Goal: Communication & Community: Share content

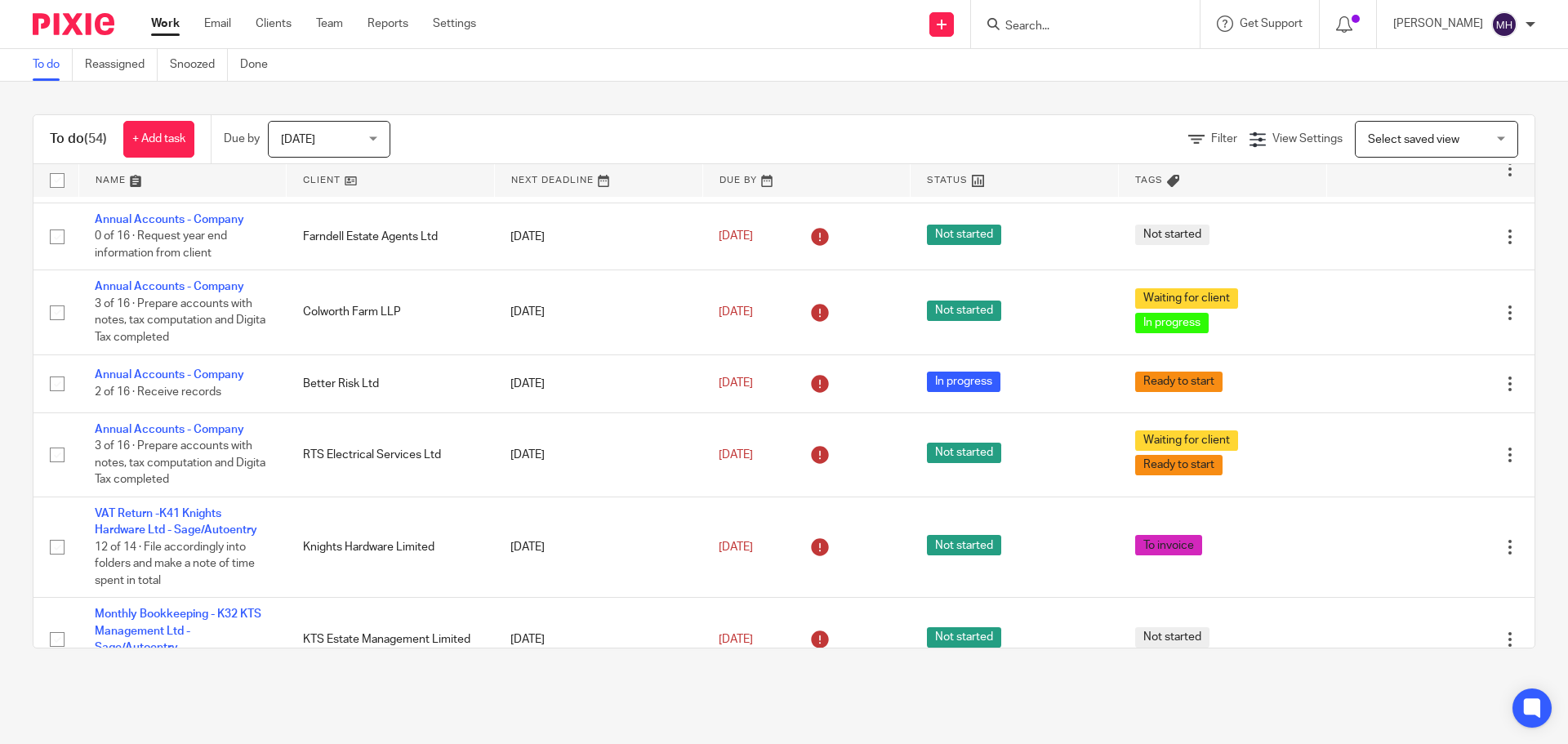
scroll to position [408, 0]
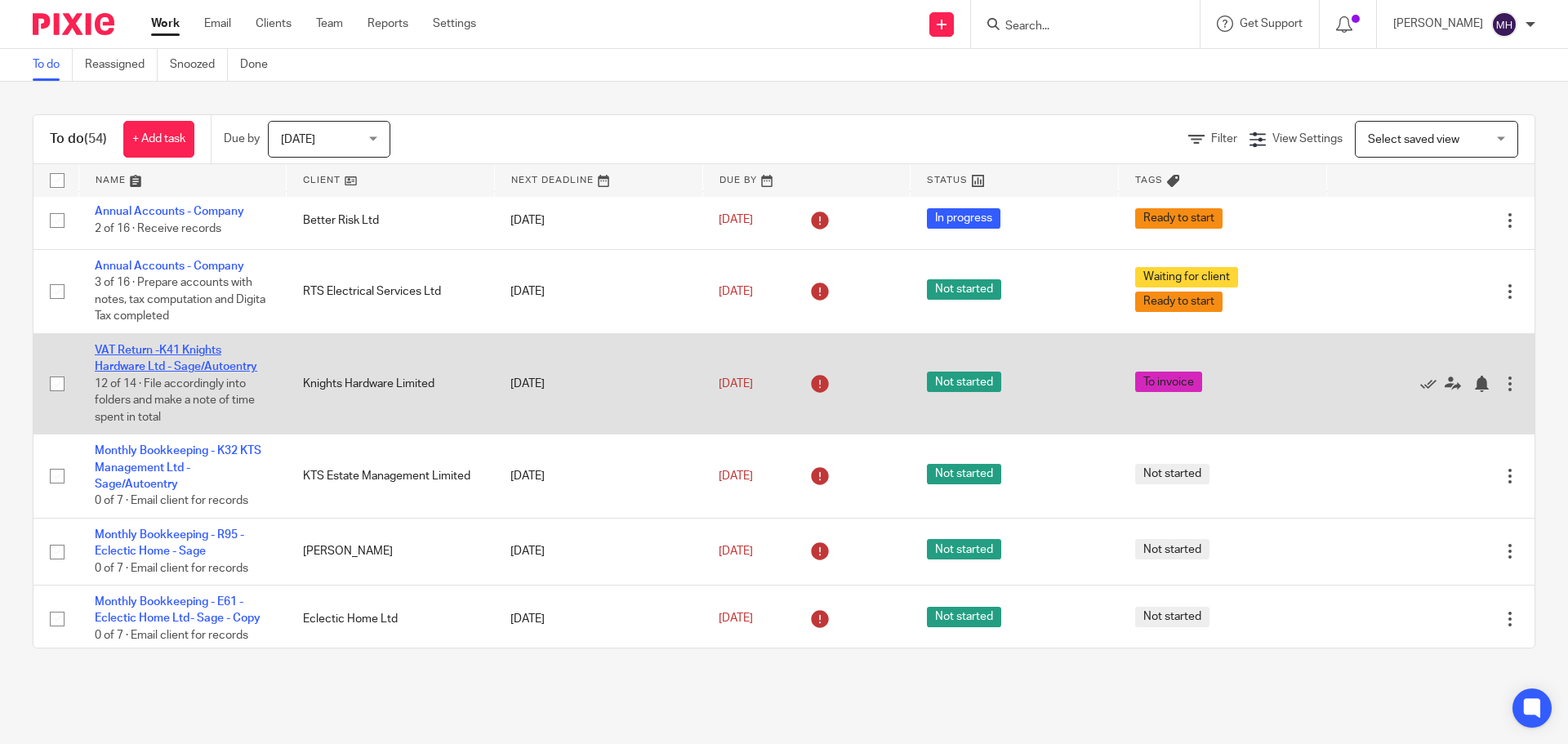
click at [166, 367] on link "VAT Return -K41 Knights Hardware Ltd - Sage/Autoentry" at bounding box center [176, 358] width 162 height 28
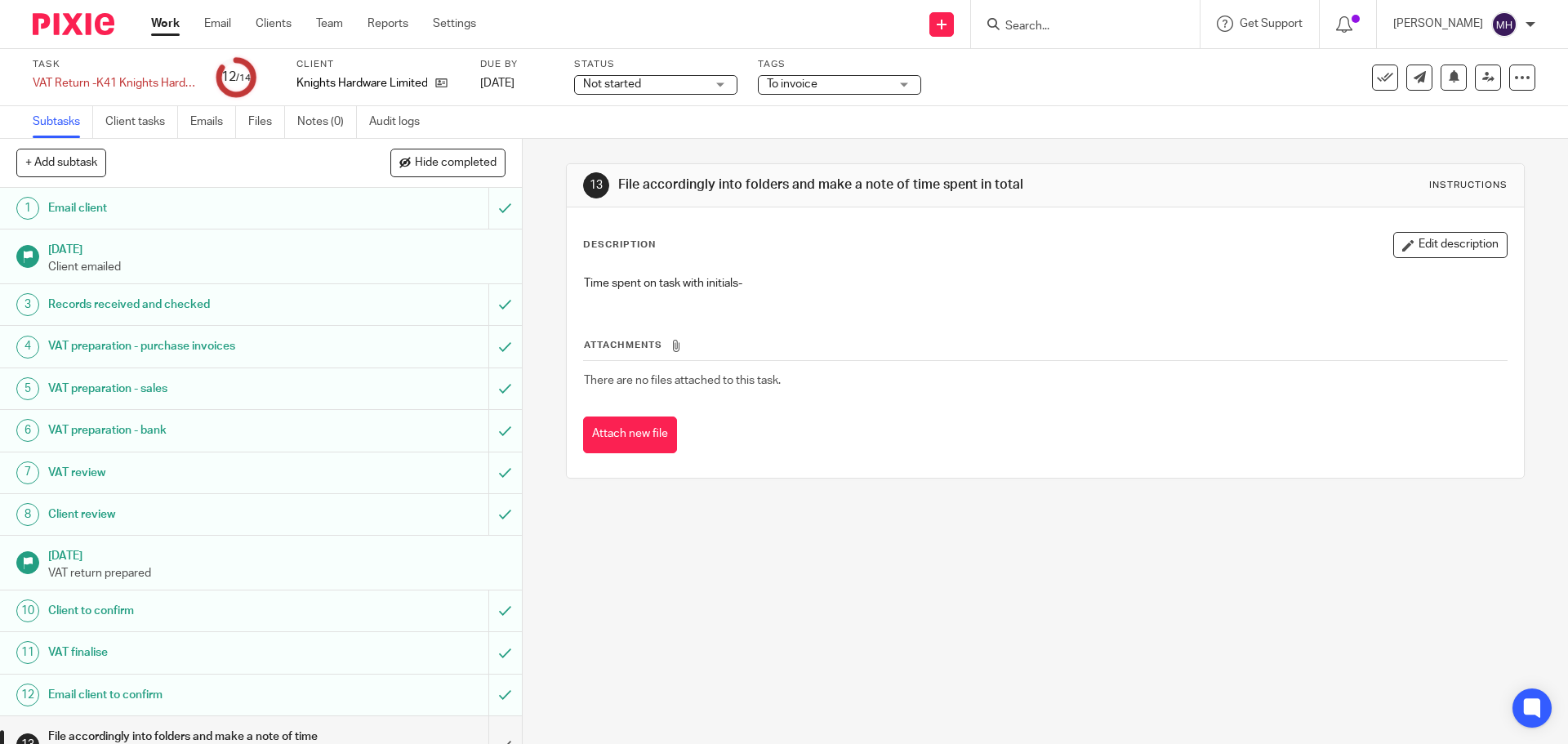
scroll to position [73, 0]
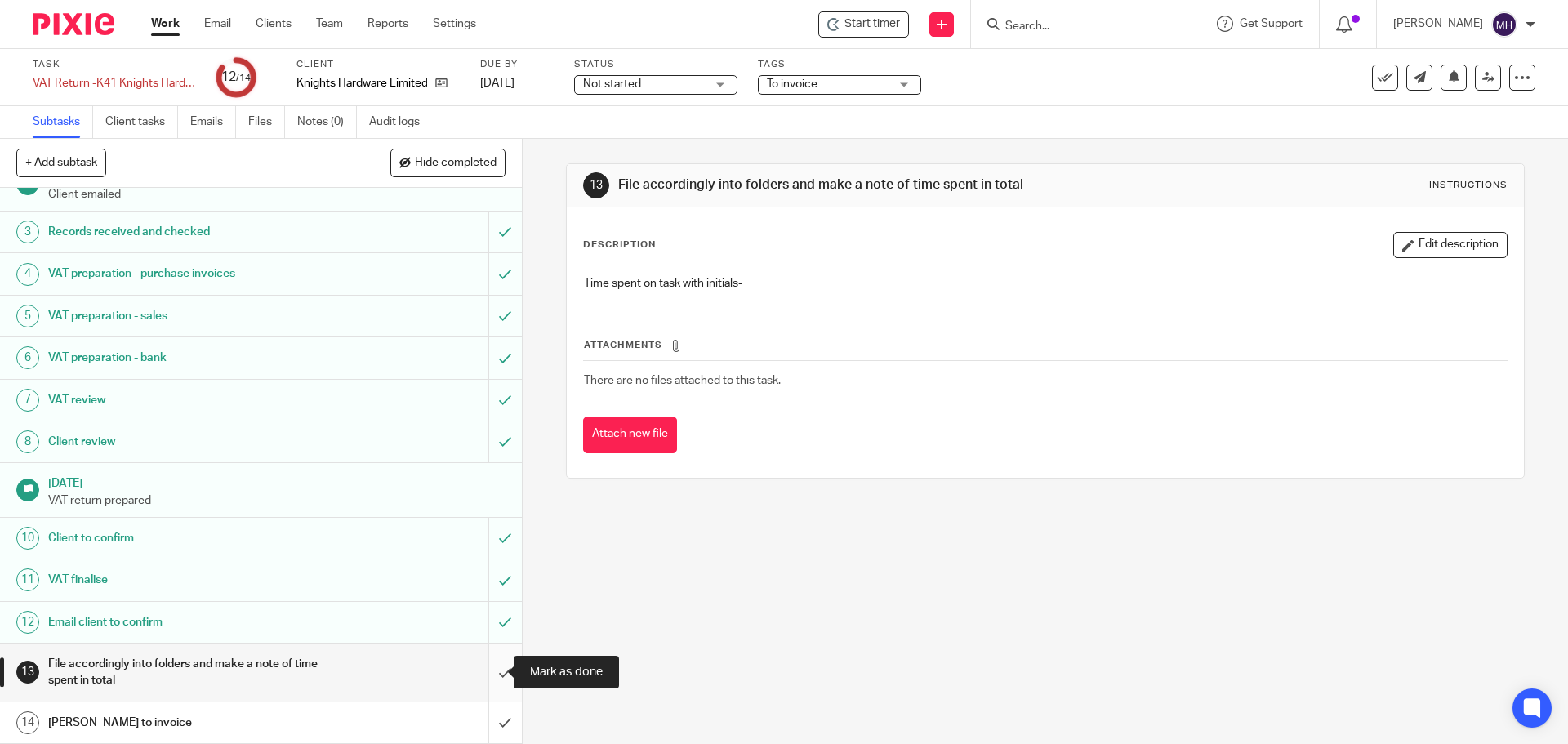
click at [485, 670] on input "submit" at bounding box center [261, 672] width 522 height 58
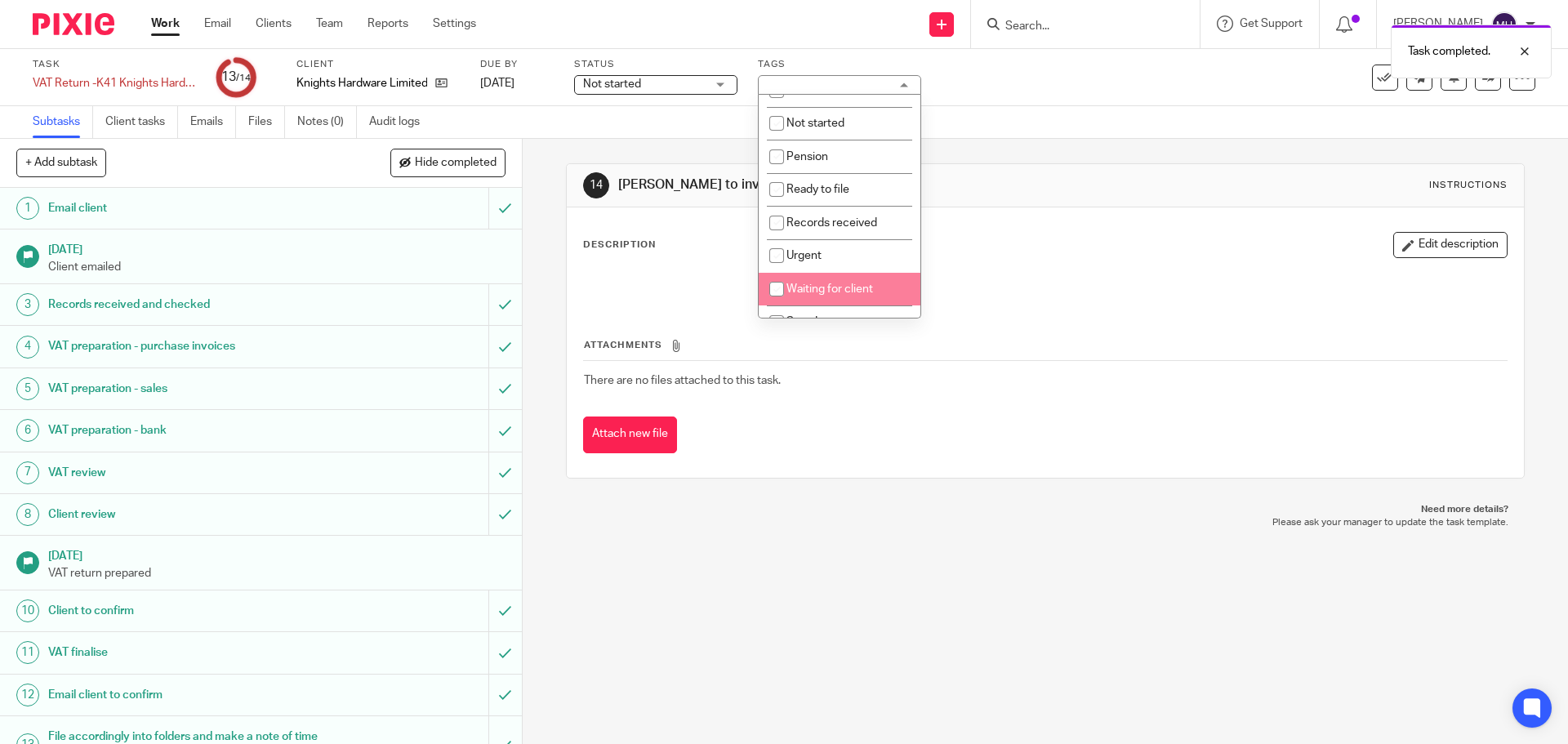
scroll to position [163, 0]
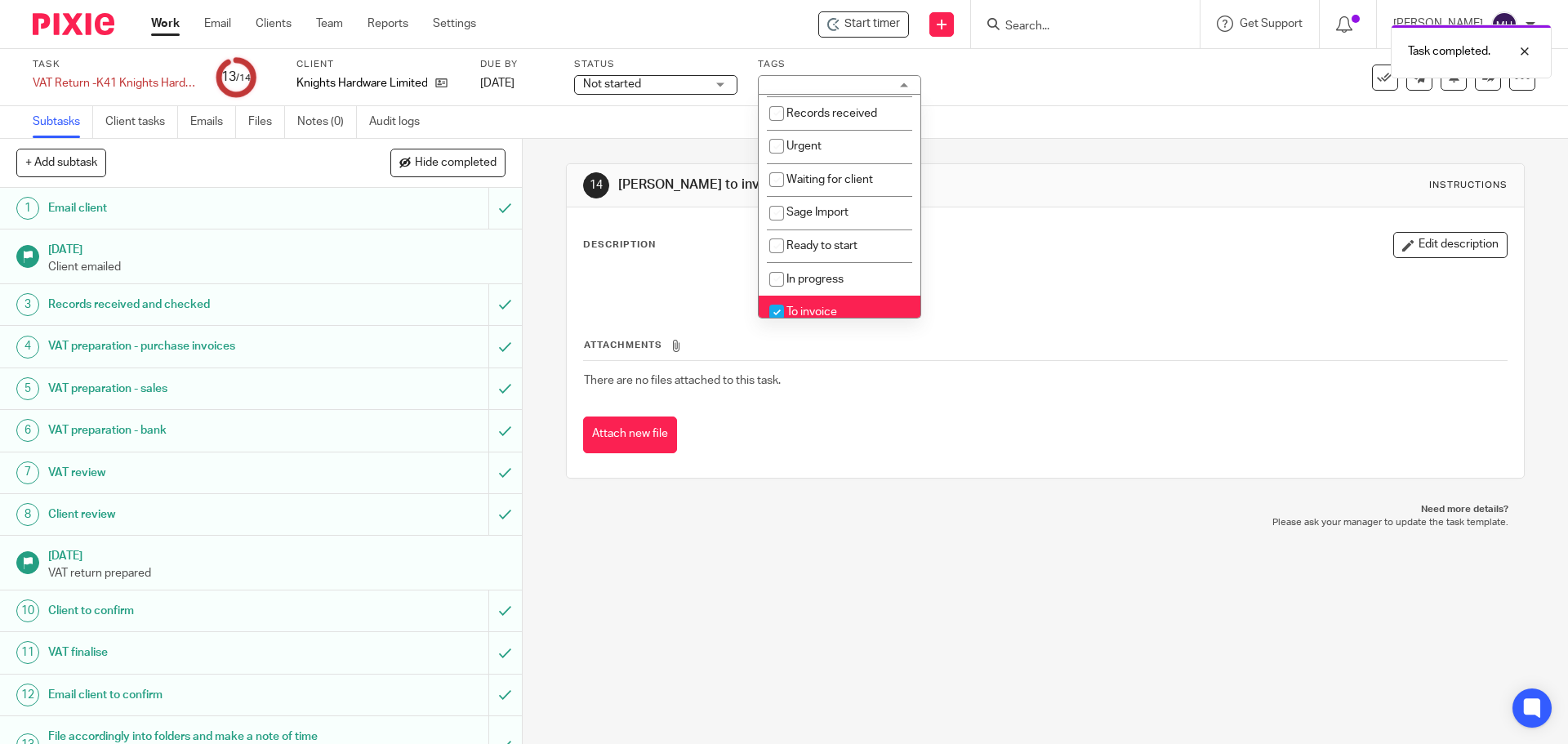
click at [836, 304] on li "To invoice" at bounding box center [839, 312] width 161 height 33
checkbox input "false"
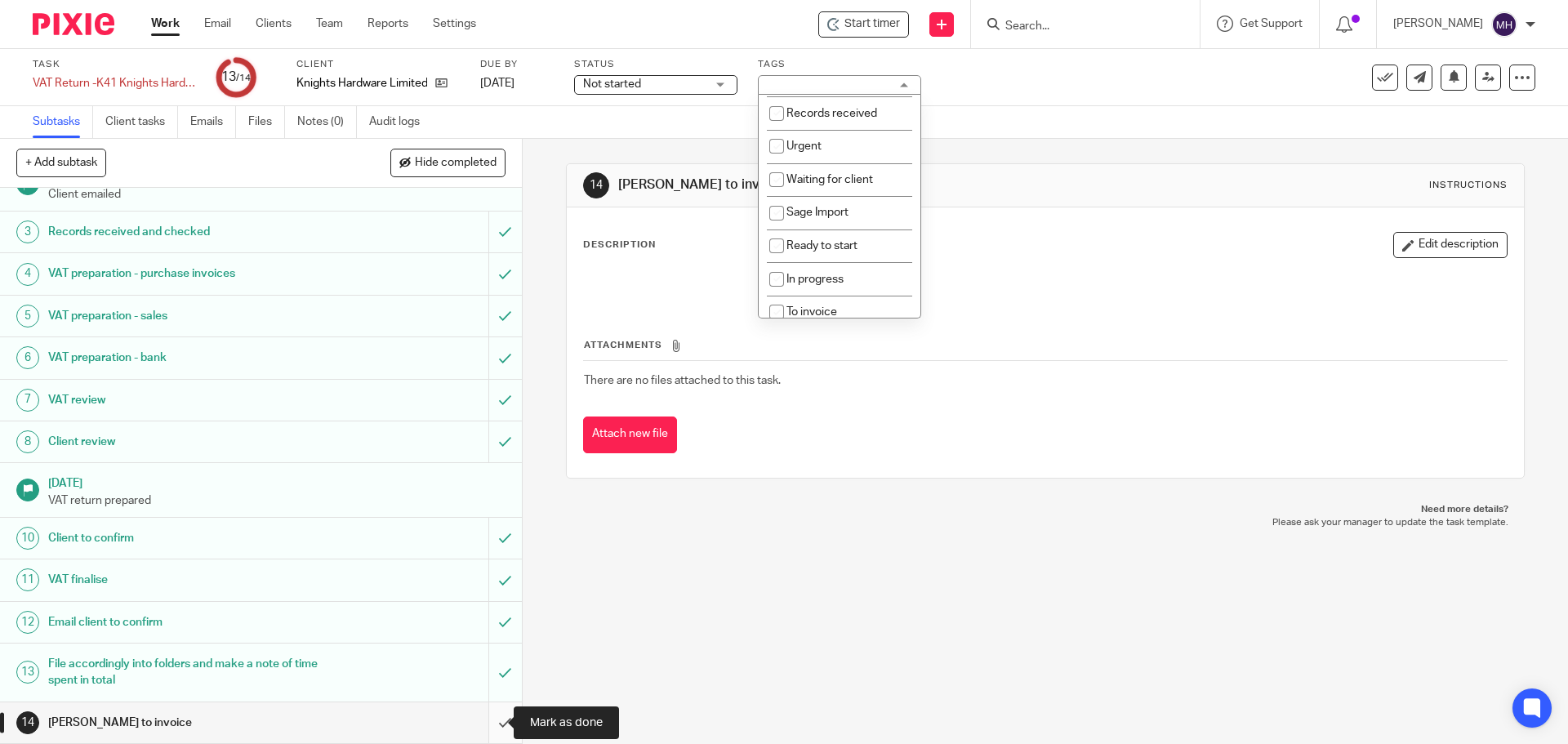
click at [487, 725] on input "submit" at bounding box center [261, 722] width 522 height 41
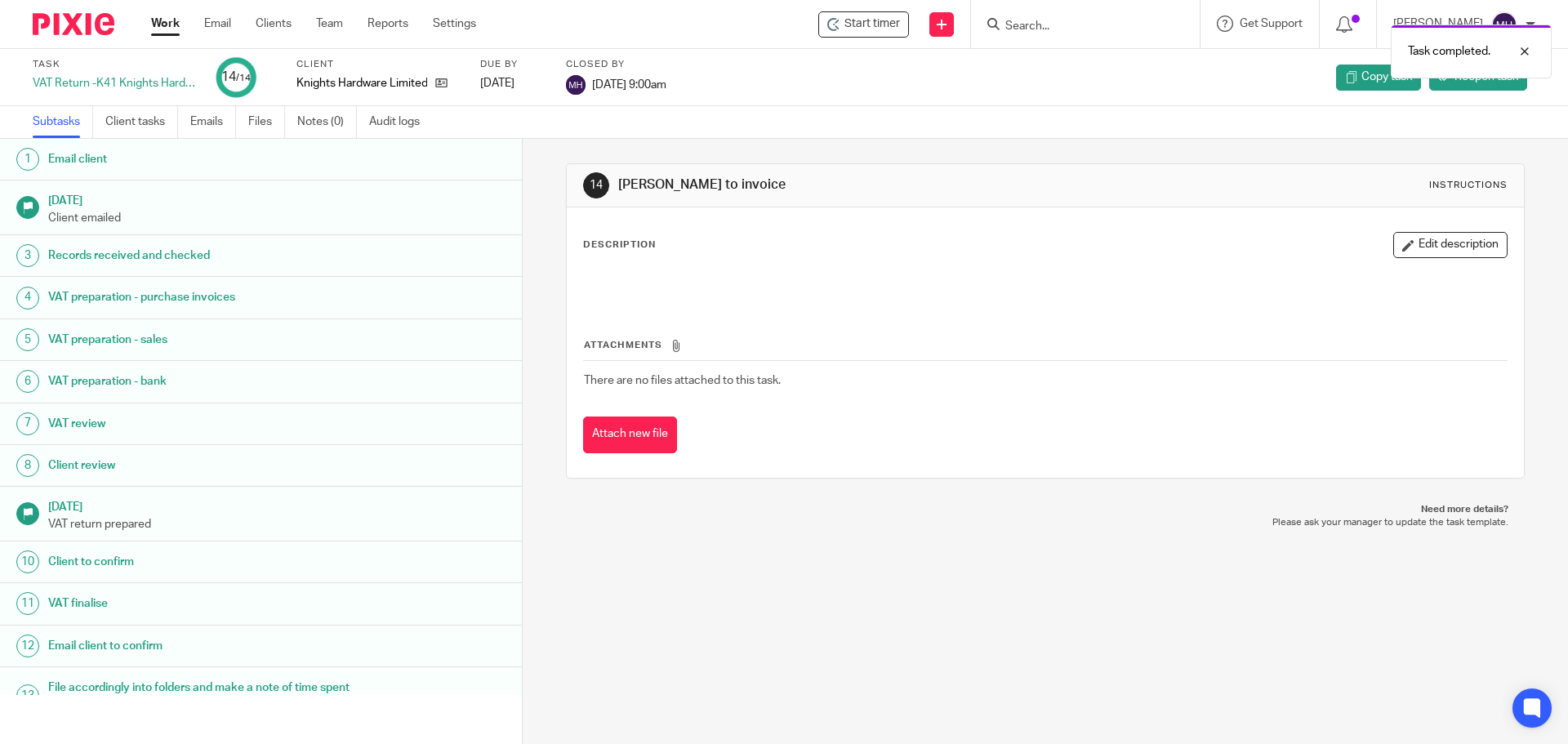
click at [161, 23] on link "Work" at bounding box center [165, 23] width 28 height 16
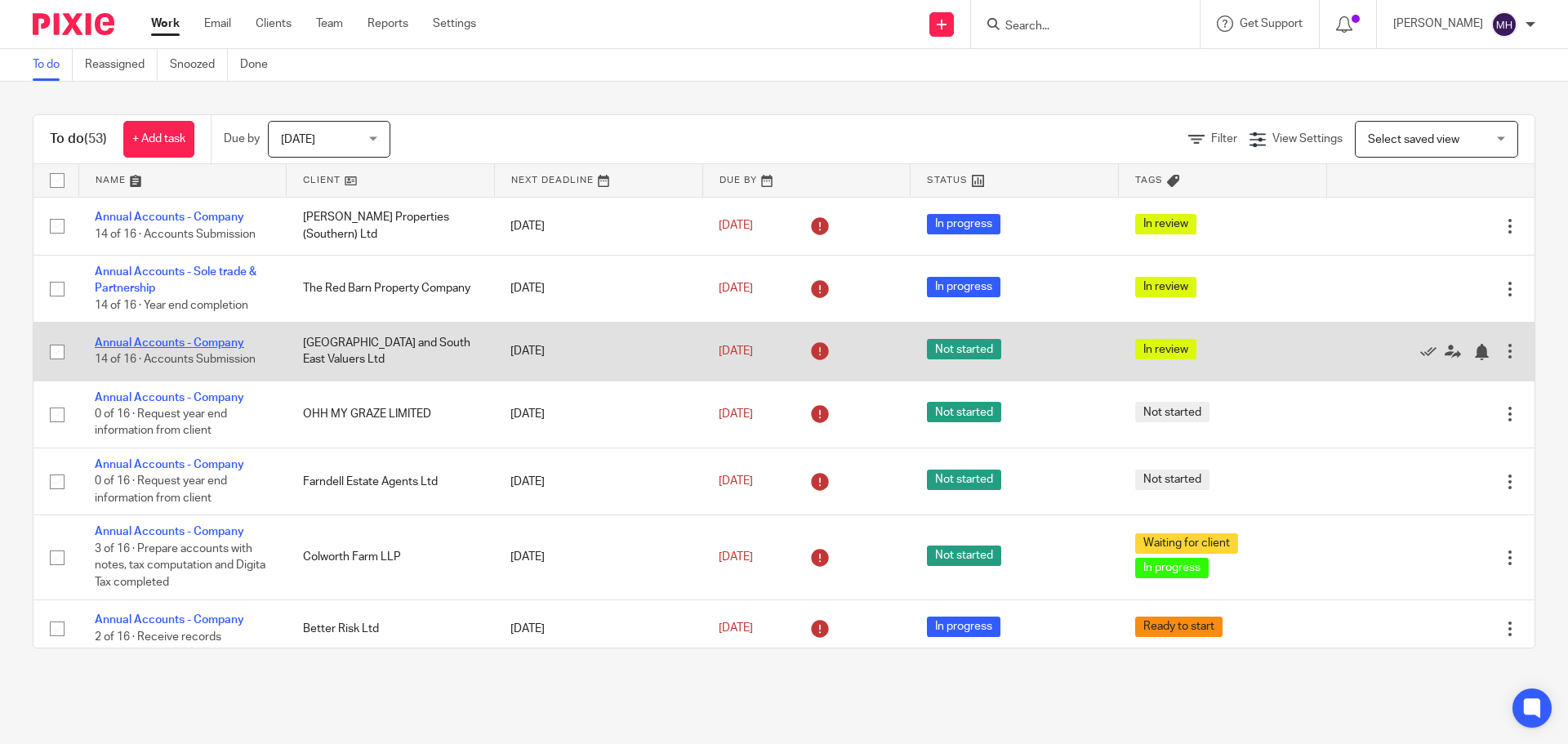
click at [196, 343] on link "Annual Accounts - Company" at bounding box center [169, 343] width 149 height 11
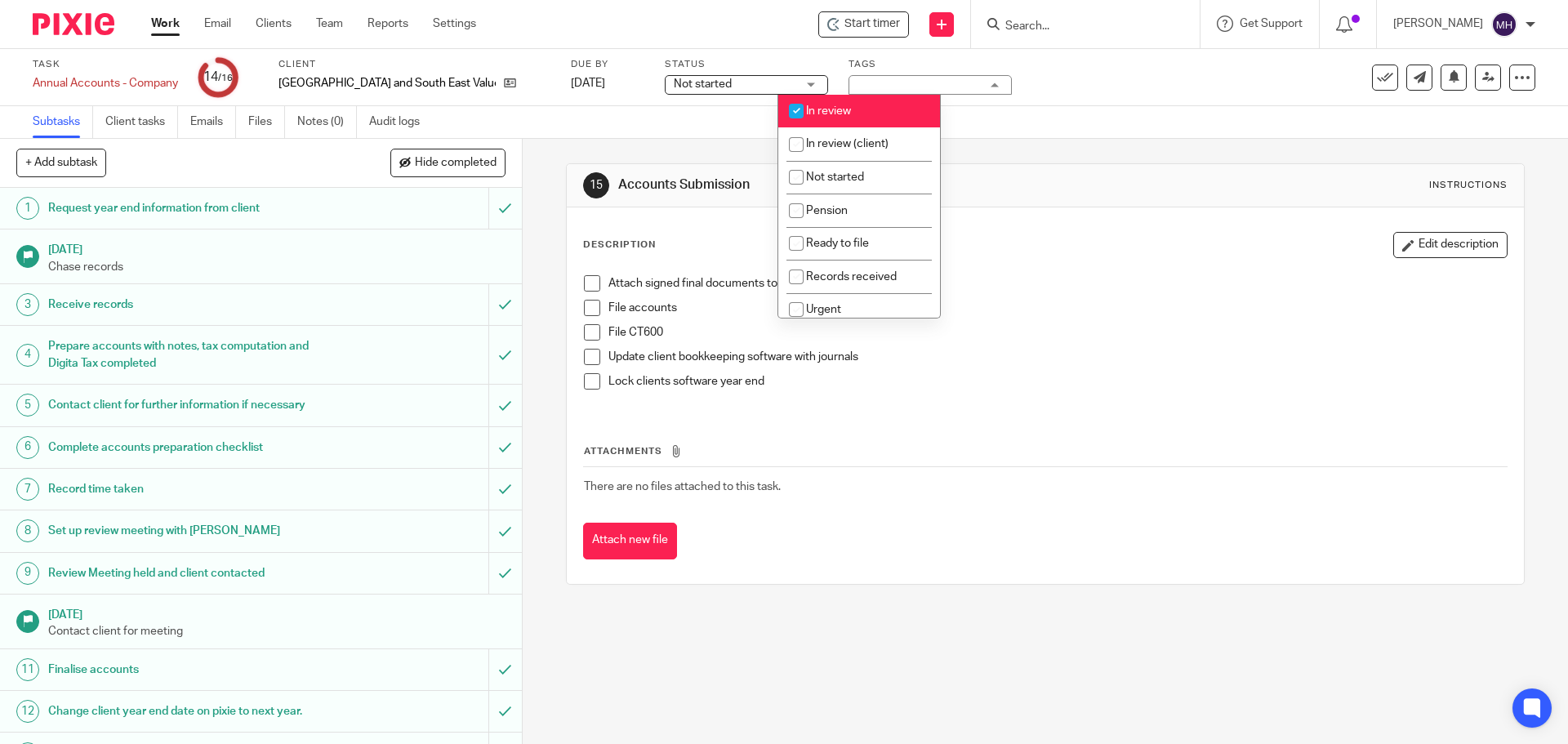
click at [860, 109] on li "In review" at bounding box center [859, 111] width 161 height 33
checkbox input "false"
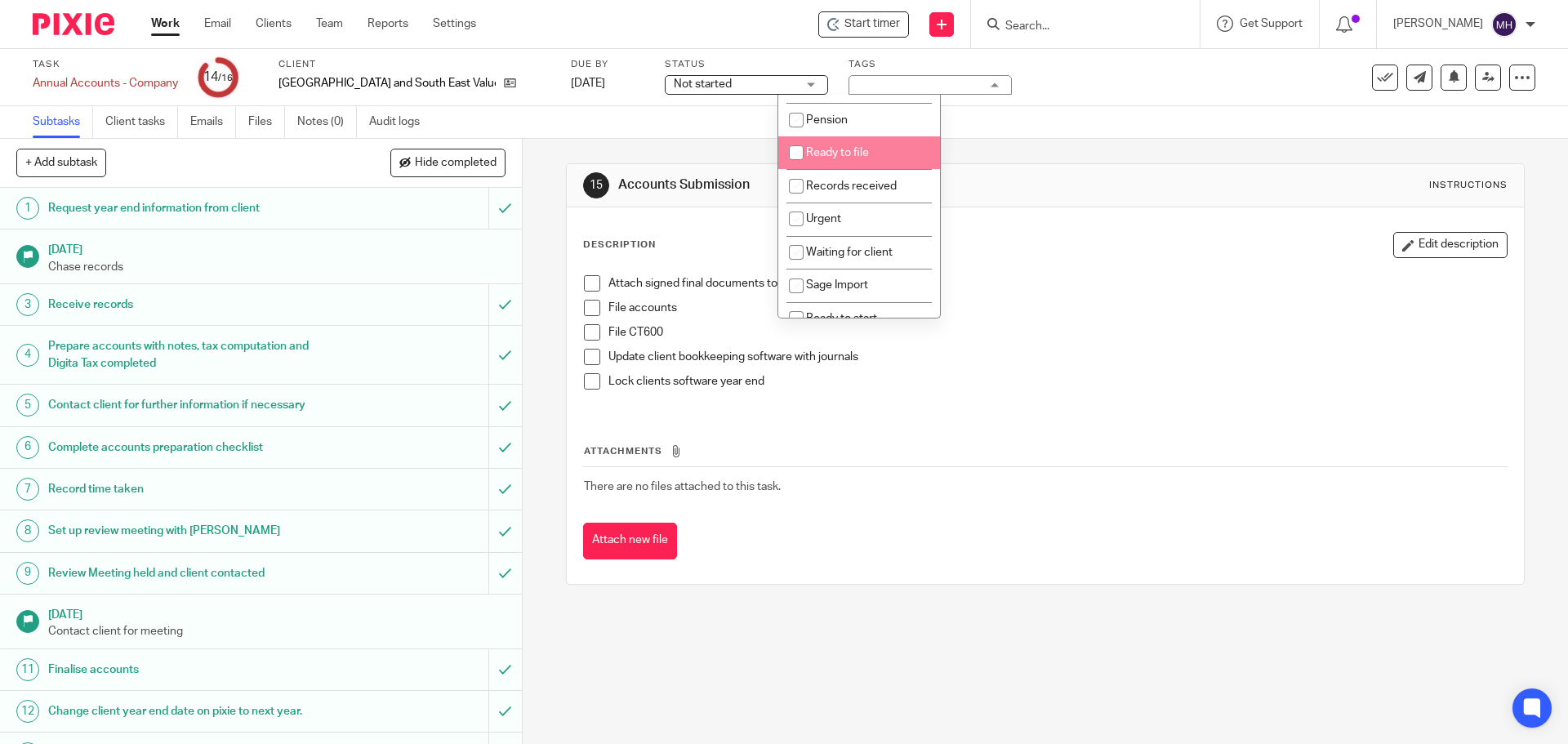
scroll to position [208, 0]
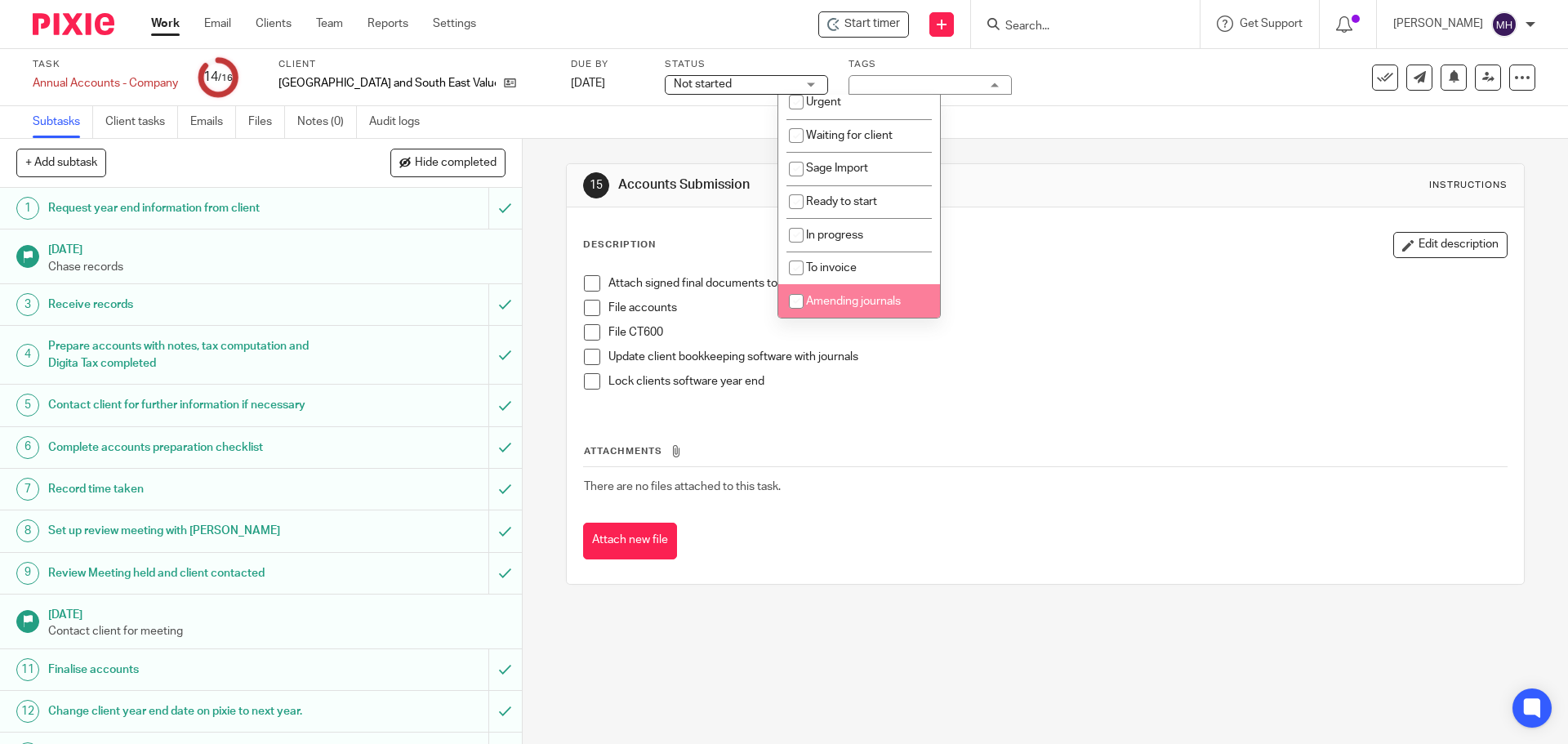
click at [901, 296] on span "Amending journals" at bounding box center [853, 302] width 95 height 11
checkbox input "true"
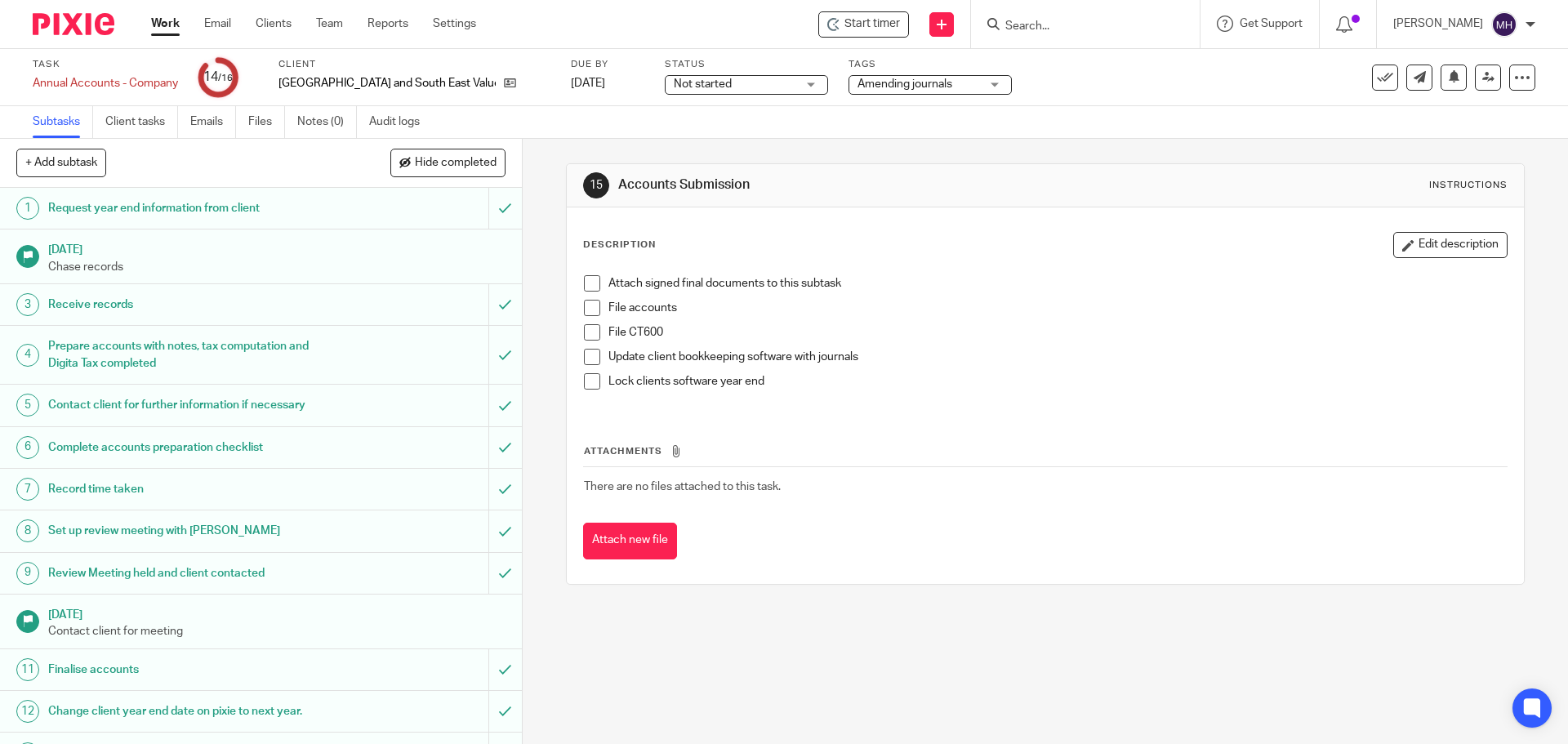
click at [1102, 154] on div "15 Accounts Submission Instructions Description Edit description Attach signed …" at bounding box center [1044, 374] width 958 height 471
click at [165, 24] on link "Work" at bounding box center [165, 23] width 28 height 16
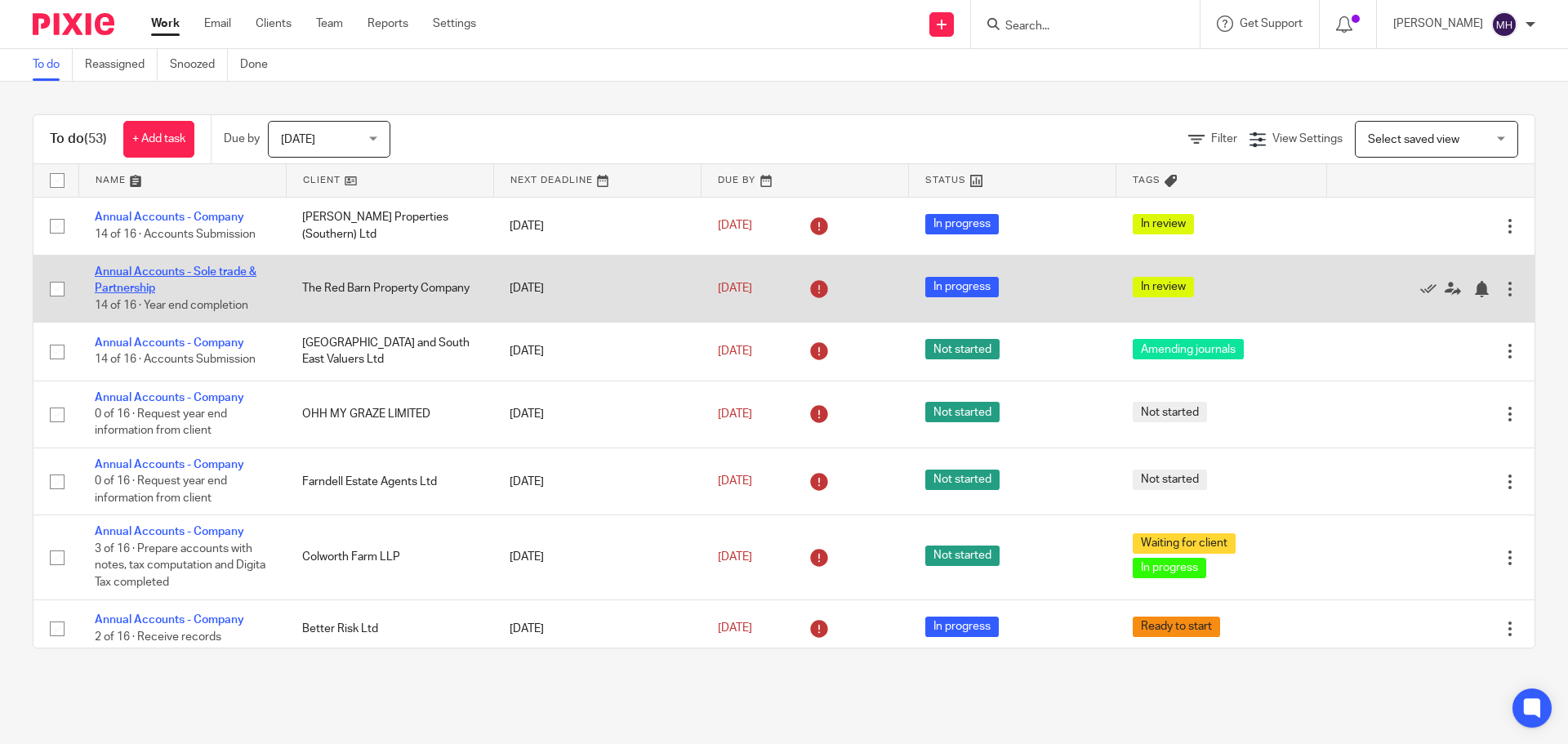
click at [143, 269] on link "Annual Accounts - Sole trade & Partnership" at bounding box center [176, 280] width 161 height 28
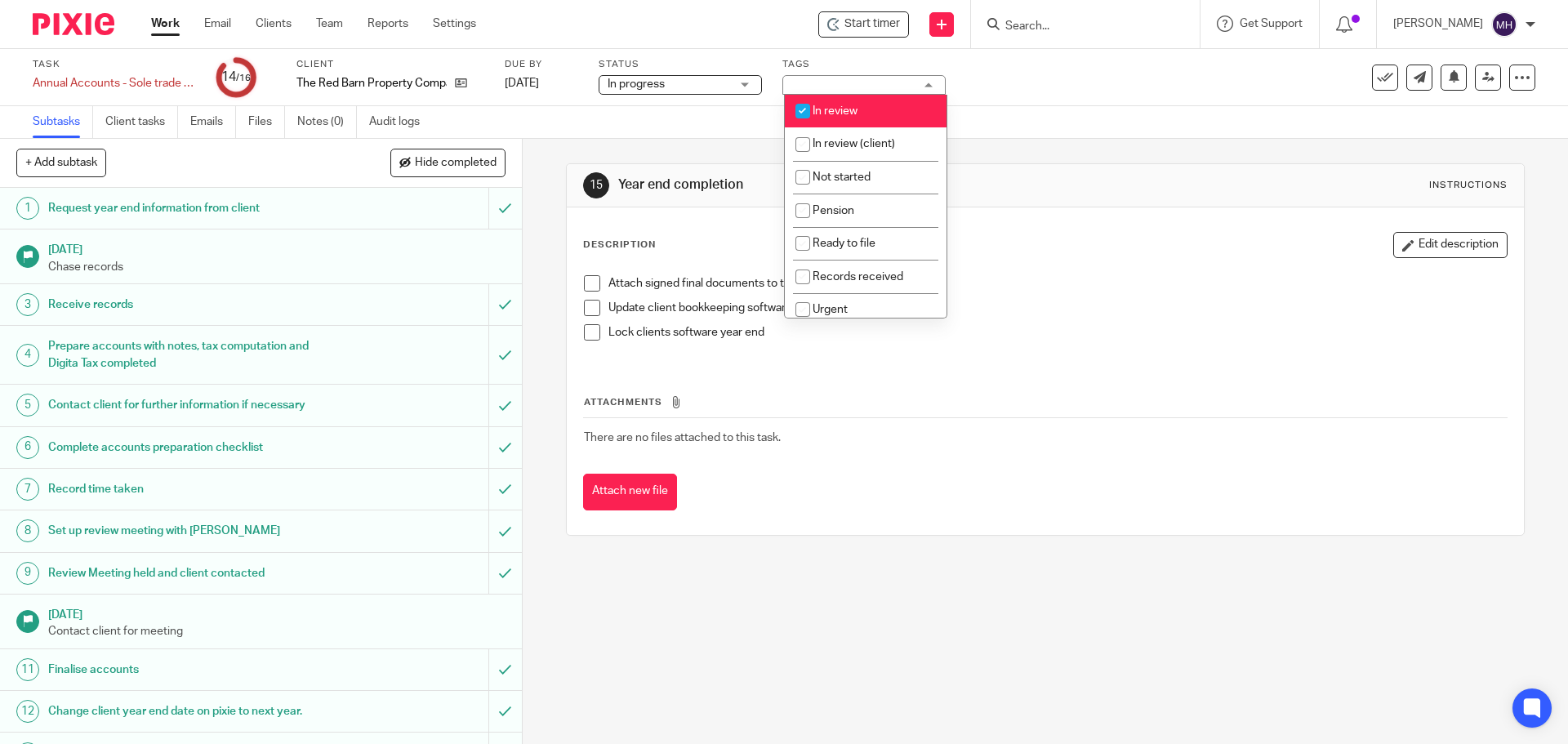
click at [842, 109] on span "In review" at bounding box center [834, 111] width 45 height 11
checkbox input "false"
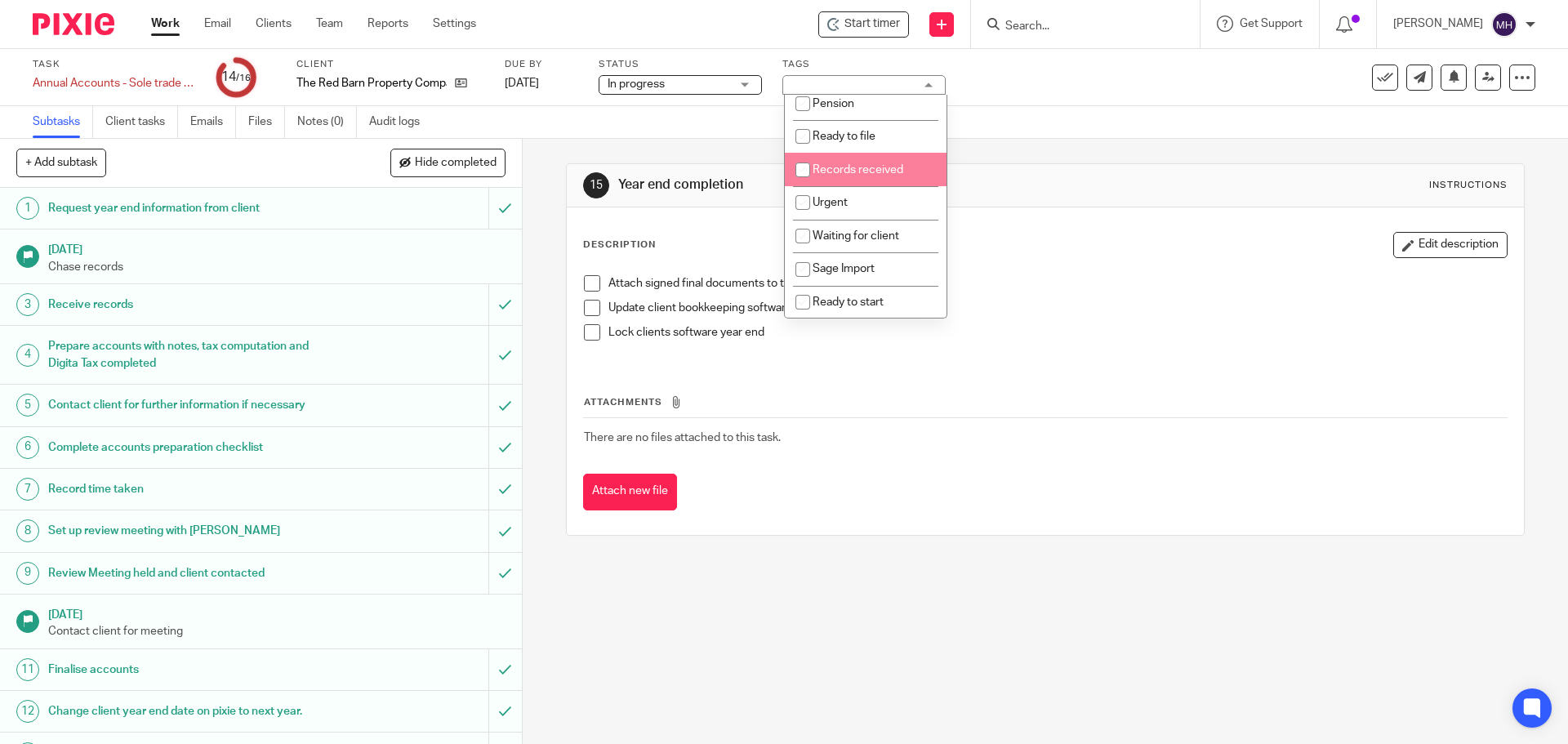
scroll to position [208, 0]
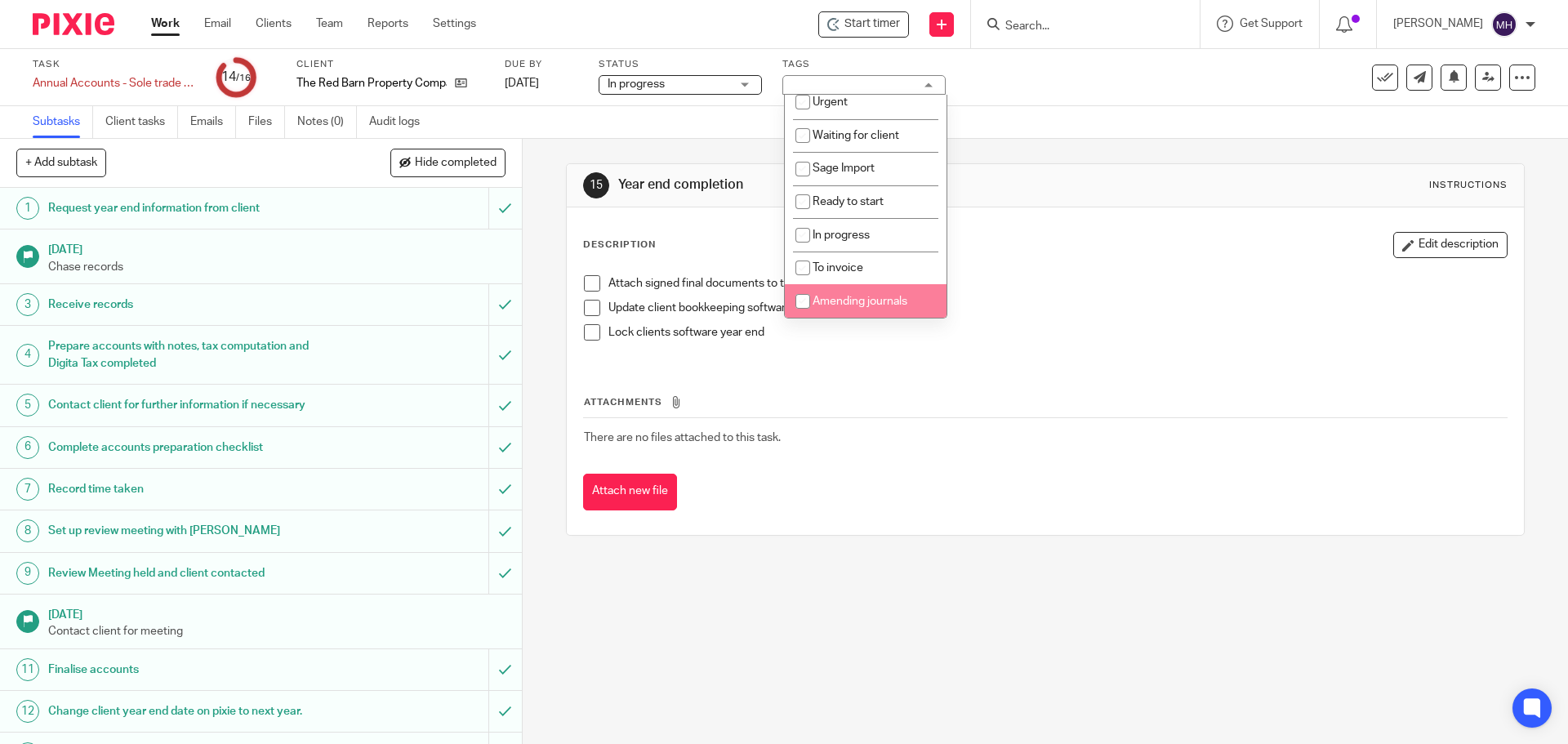
click at [877, 300] on span "Amending journals" at bounding box center [860, 302] width 95 height 11
checkbox input "true"
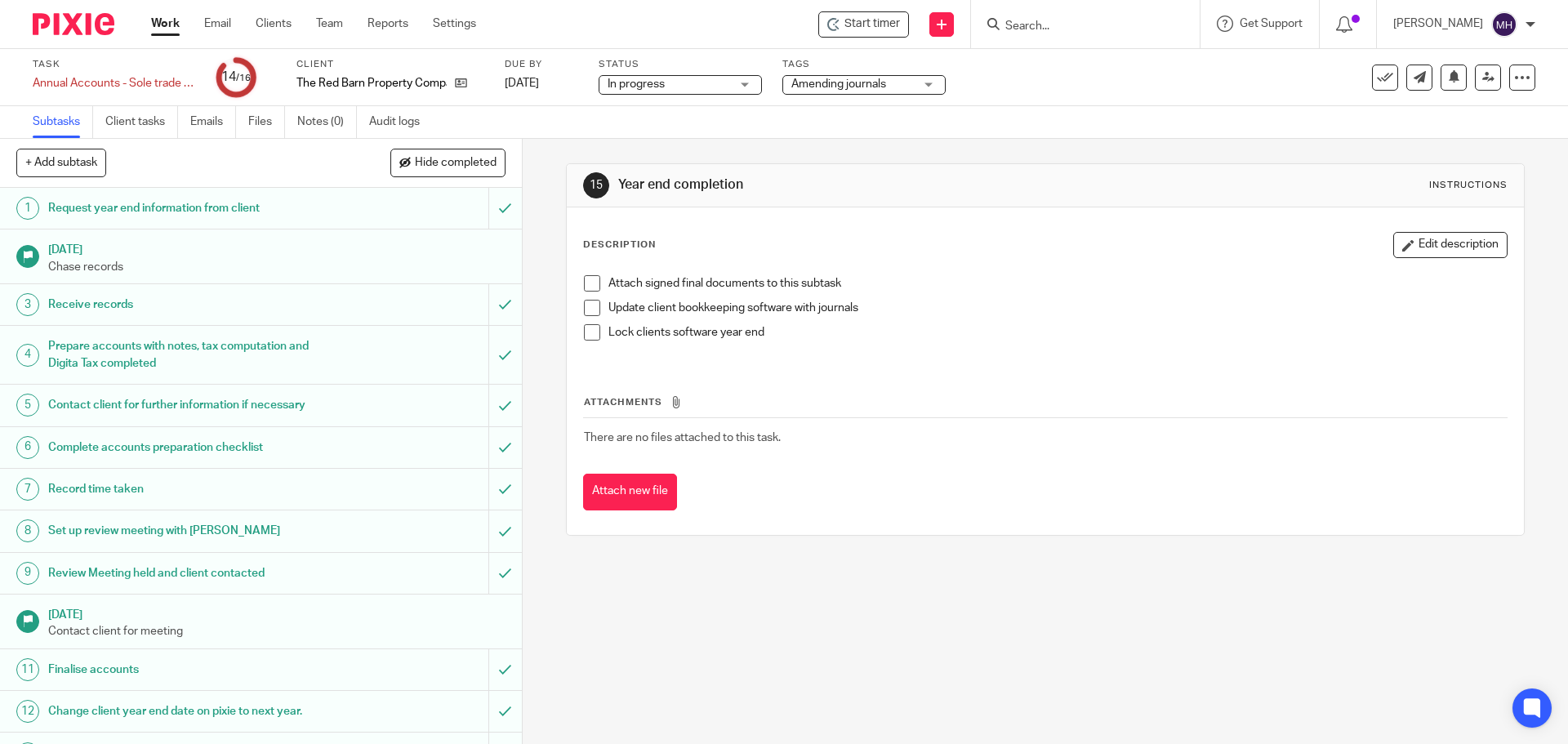
click at [1045, 199] on div "15 Year end completion Instructions" at bounding box center [1045, 186] width 957 height 44
click at [163, 23] on link "Work" at bounding box center [165, 23] width 28 height 16
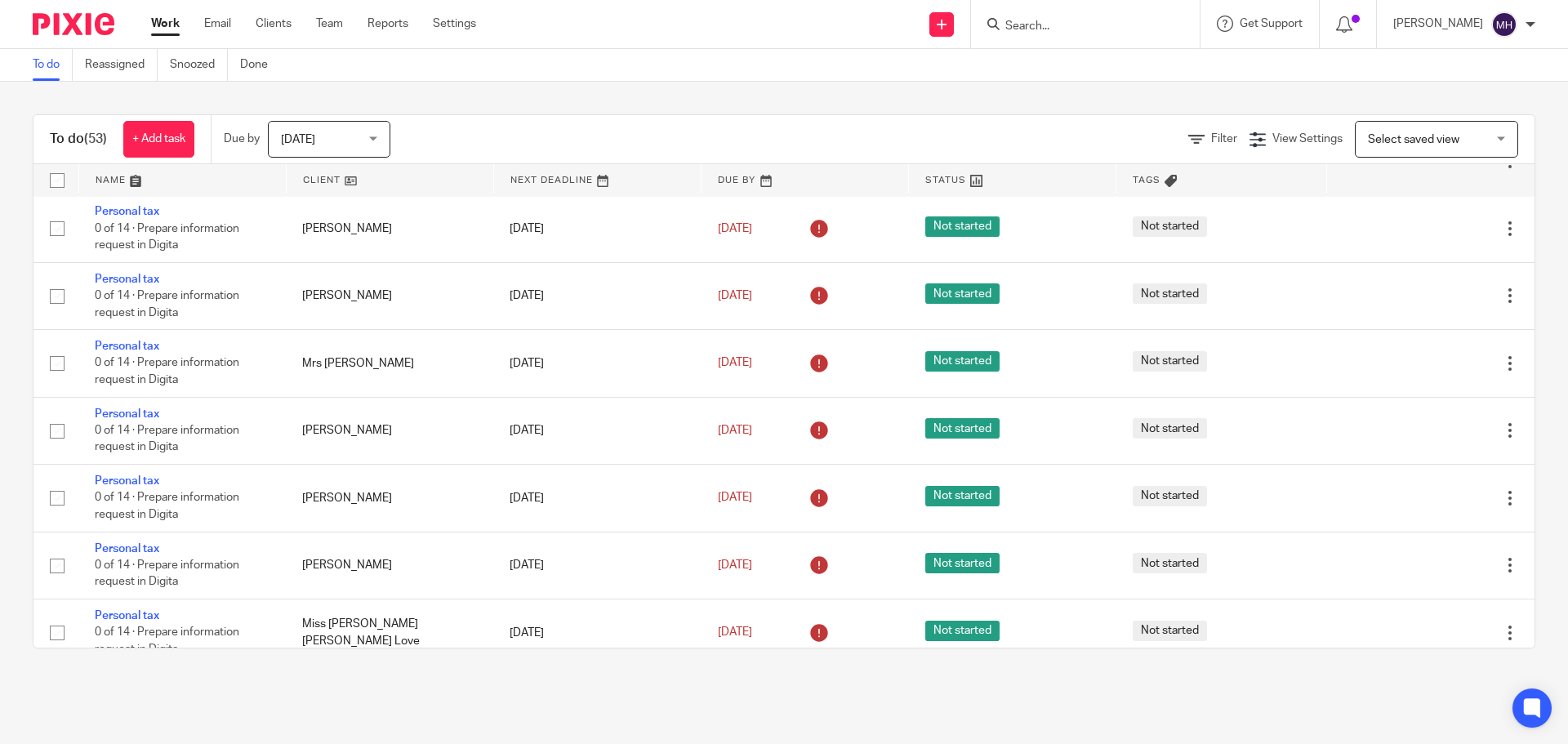
scroll to position [3191, 0]
click at [1052, 27] on input "Search" at bounding box center [1077, 27] width 147 height 14
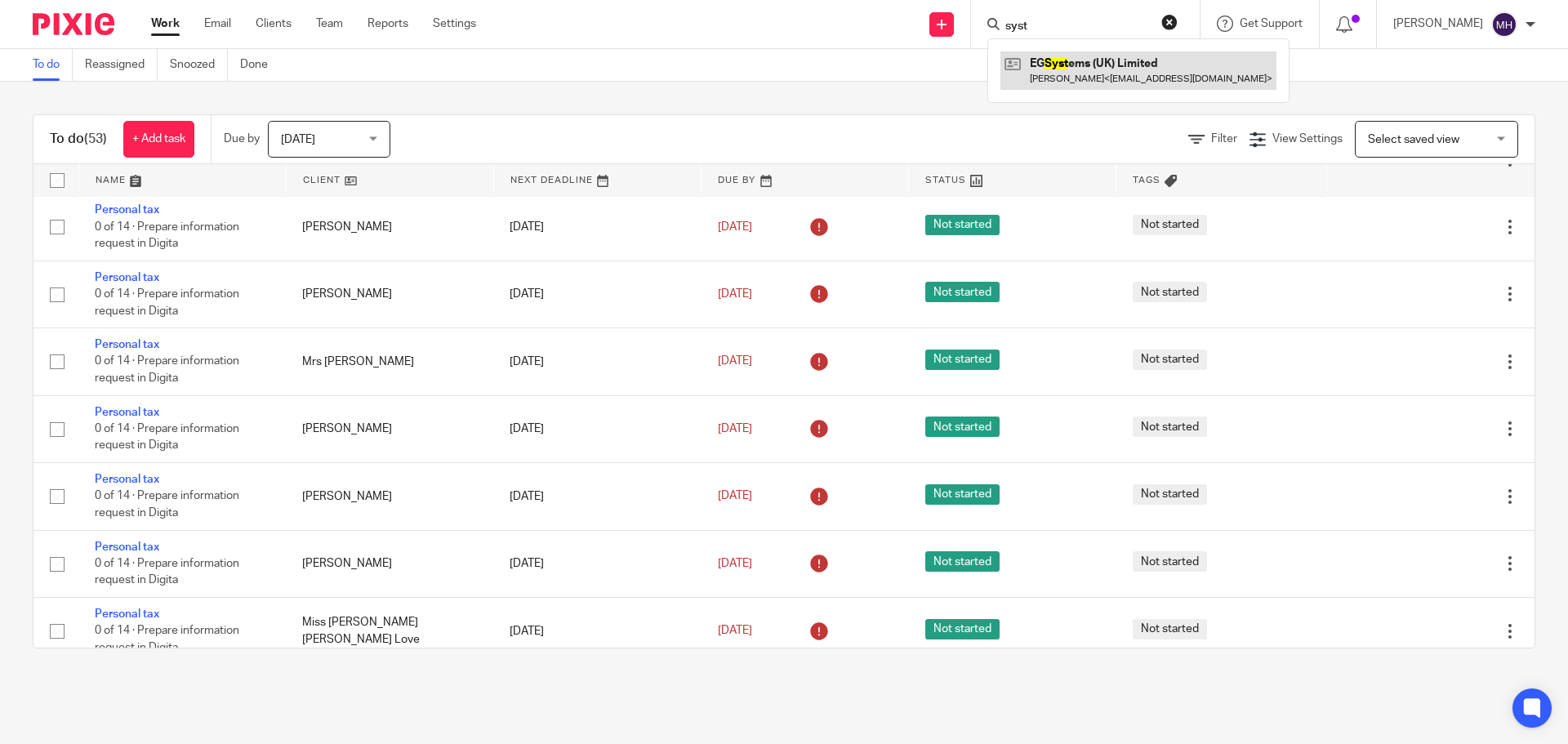
type input "syst"
click at [1079, 62] on link at bounding box center [1138, 70] width 276 height 38
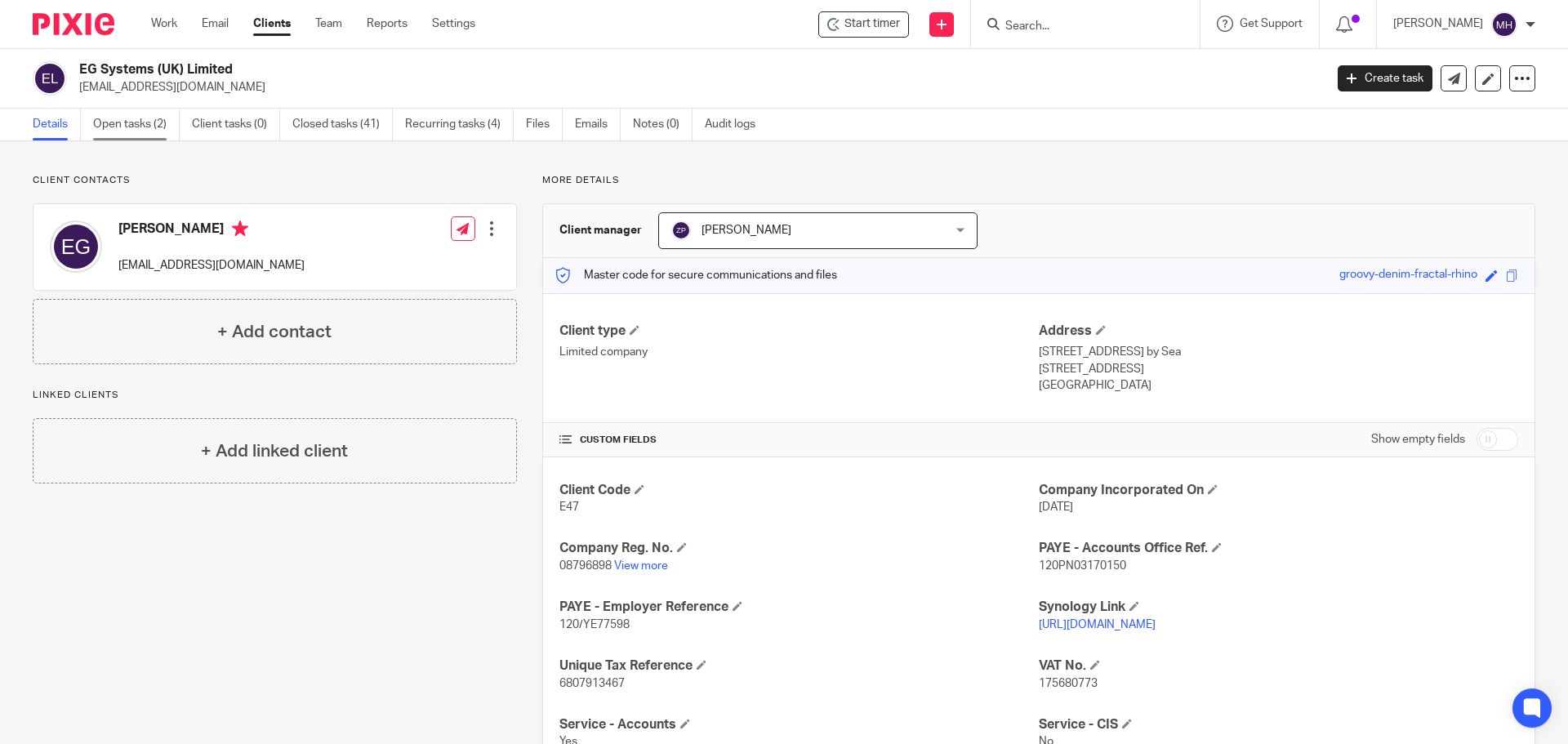
click at [131, 129] on link "Open tasks (2)" at bounding box center [136, 124] width 86 height 32
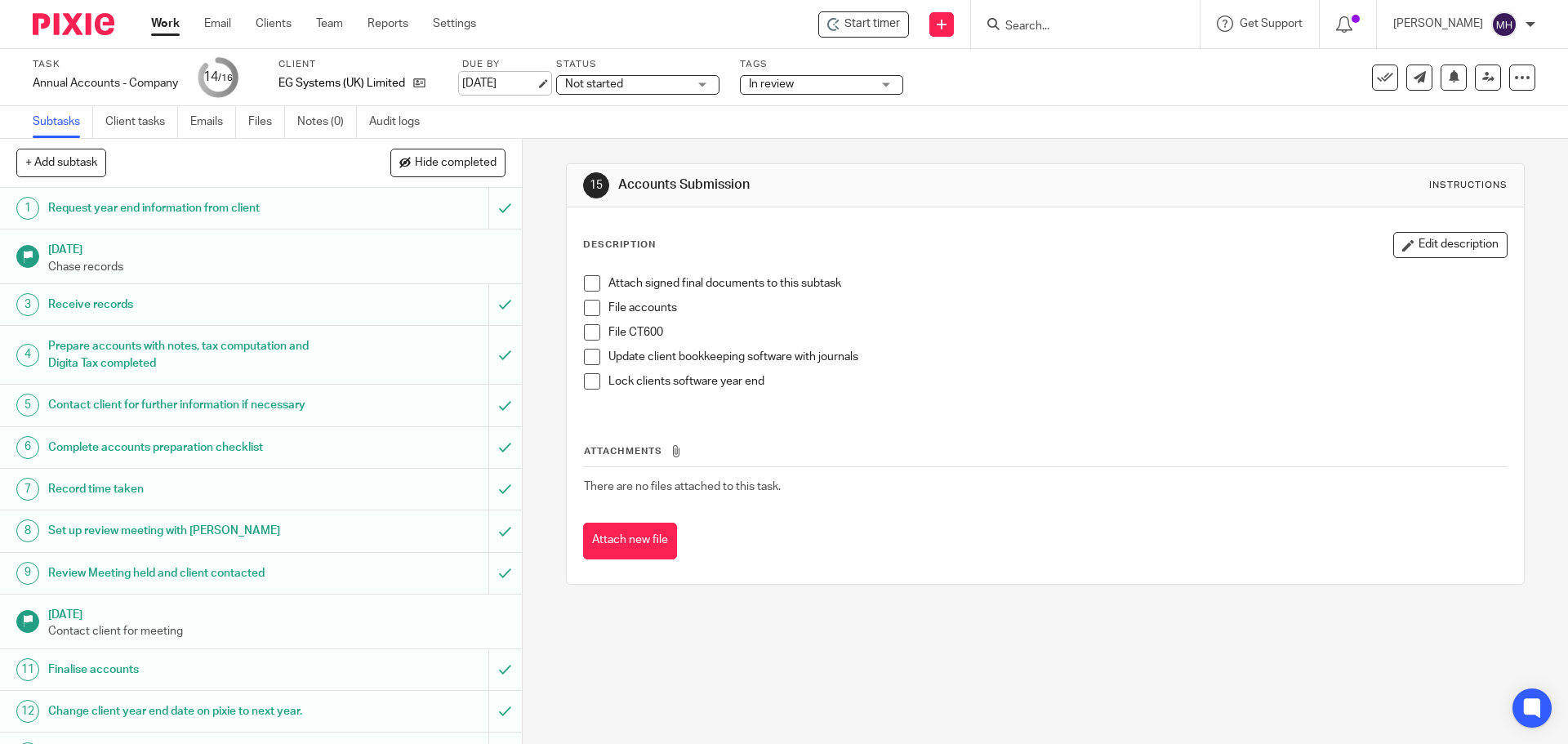
click at [507, 87] on link "[DATE]" at bounding box center [498, 84] width 73 height 17
click at [809, 80] on span "In review" at bounding box center [810, 84] width 122 height 17
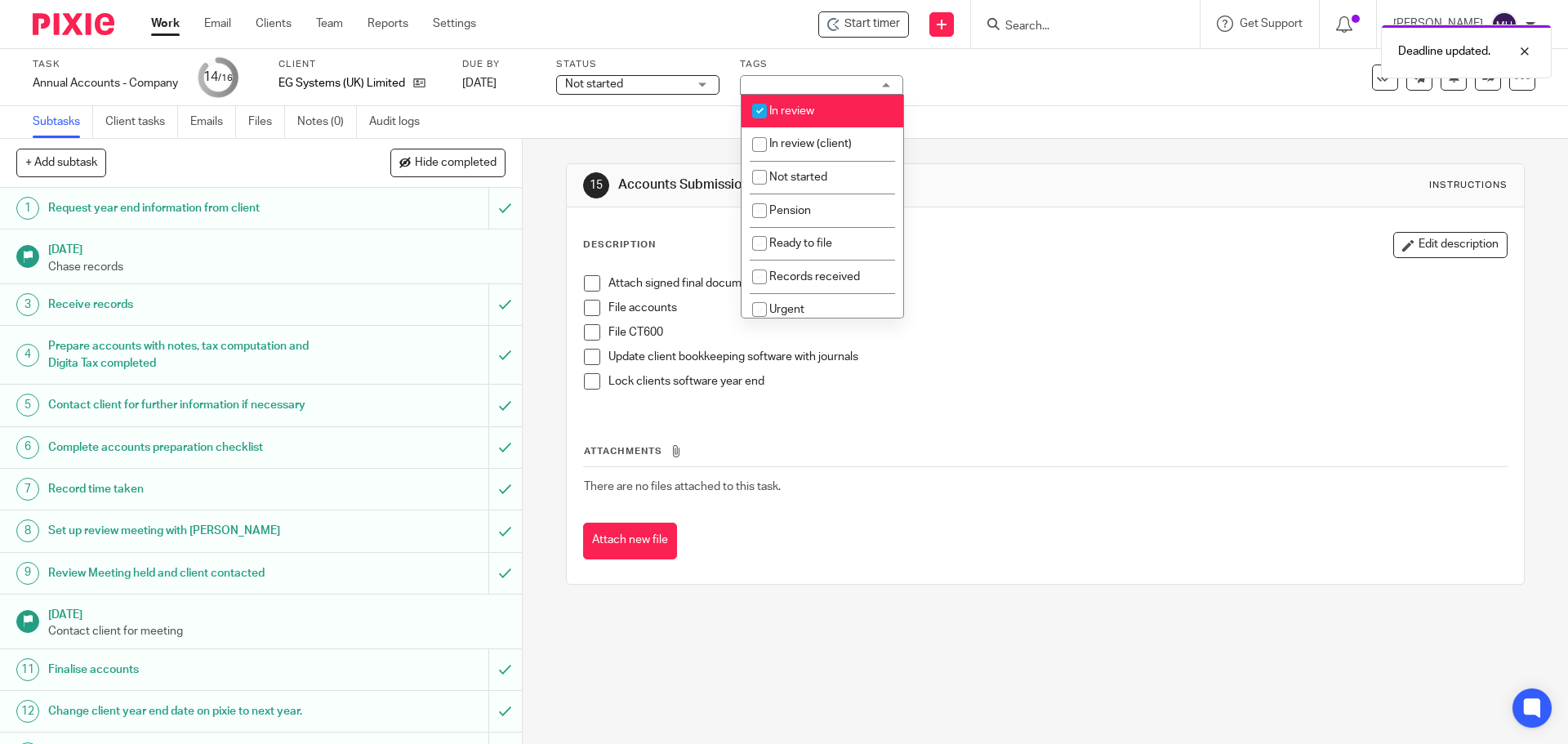
click at [813, 111] on span "In review" at bounding box center [792, 111] width 45 height 11
checkbox input "false"
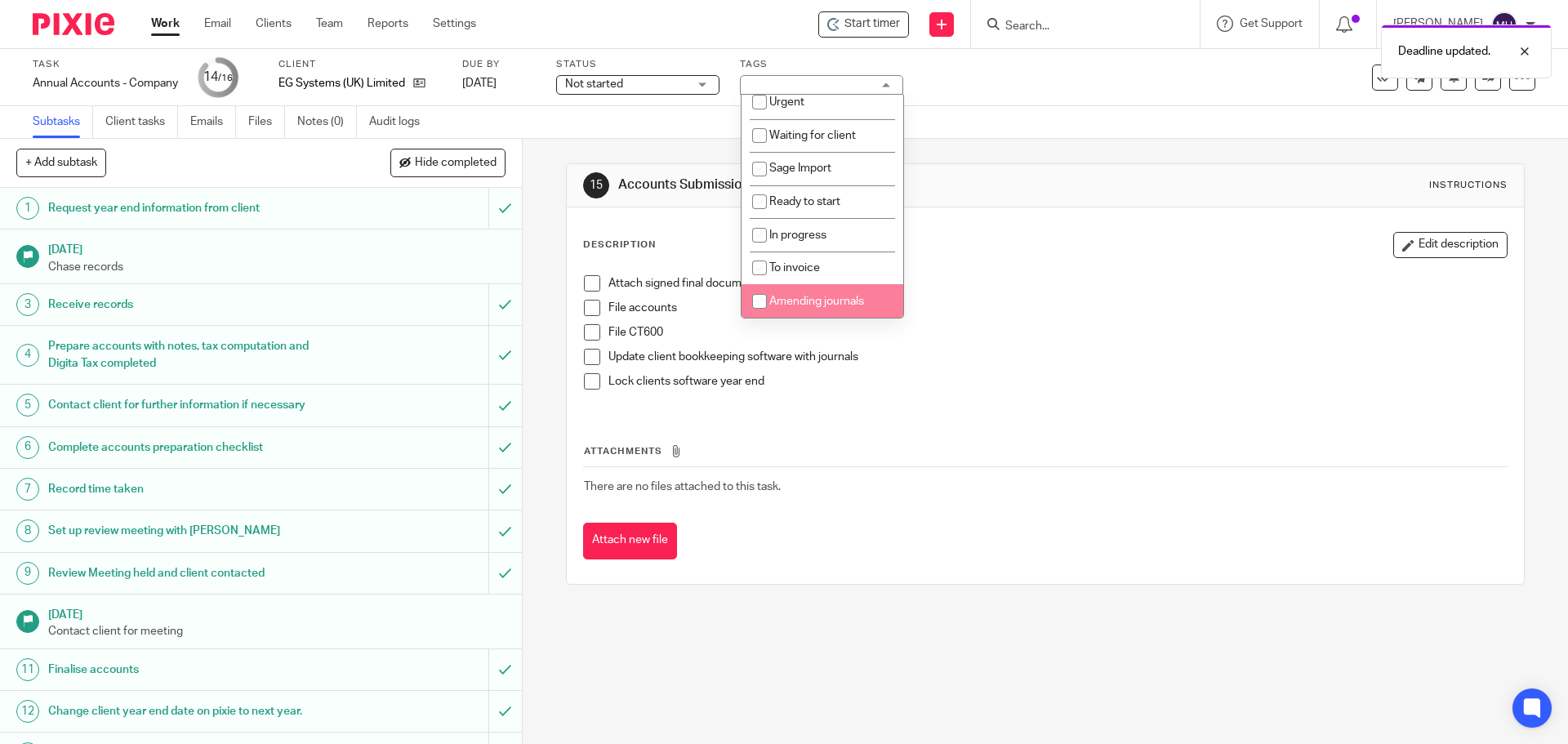
click at [829, 302] on span "Amending journals" at bounding box center [817, 302] width 95 height 11
checkbox input "true"
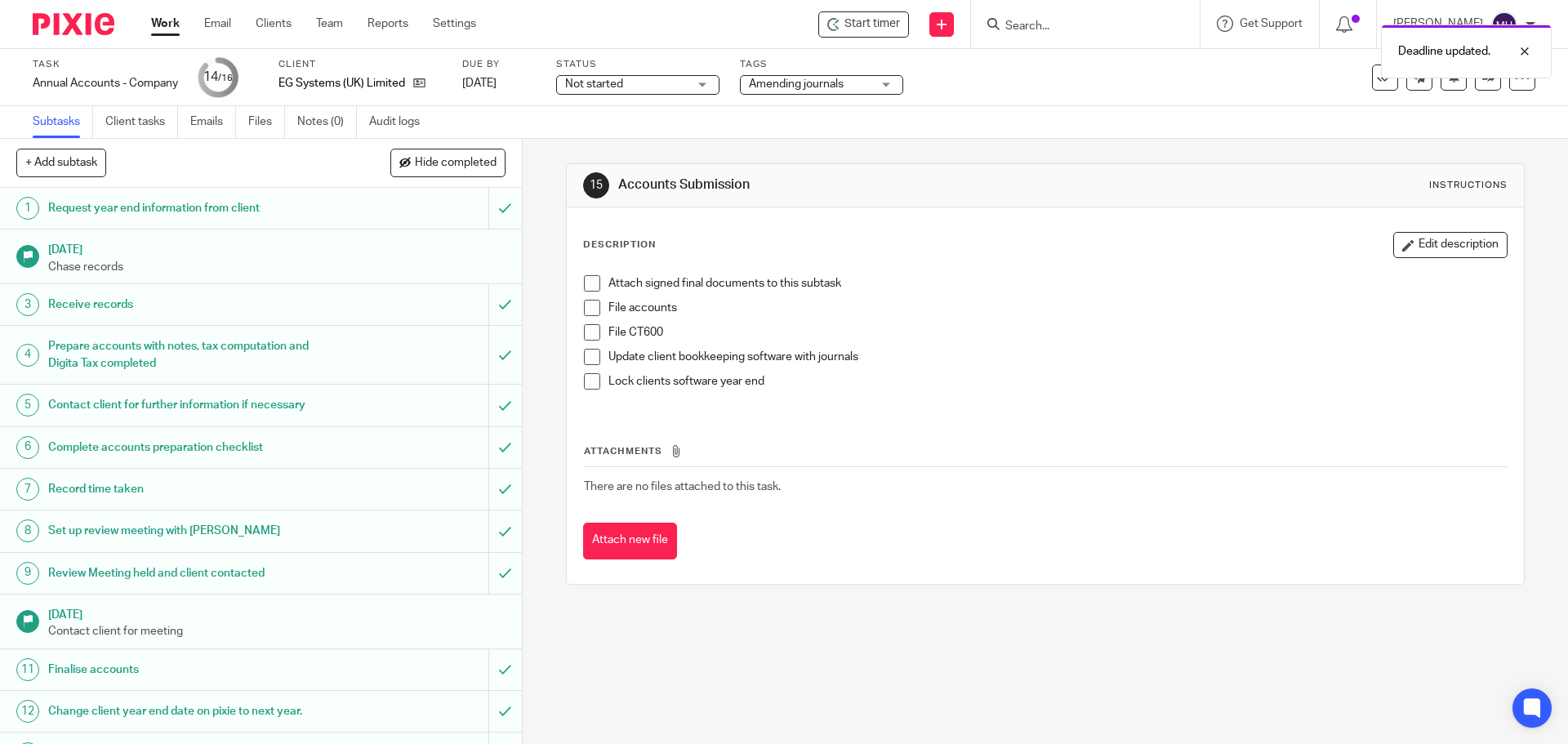
click at [1031, 167] on div "15 Accounts Submission Instructions" at bounding box center [1045, 186] width 957 height 44
click at [154, 21] on link "Work" at bounding box center [165, 23] width 28 height 16
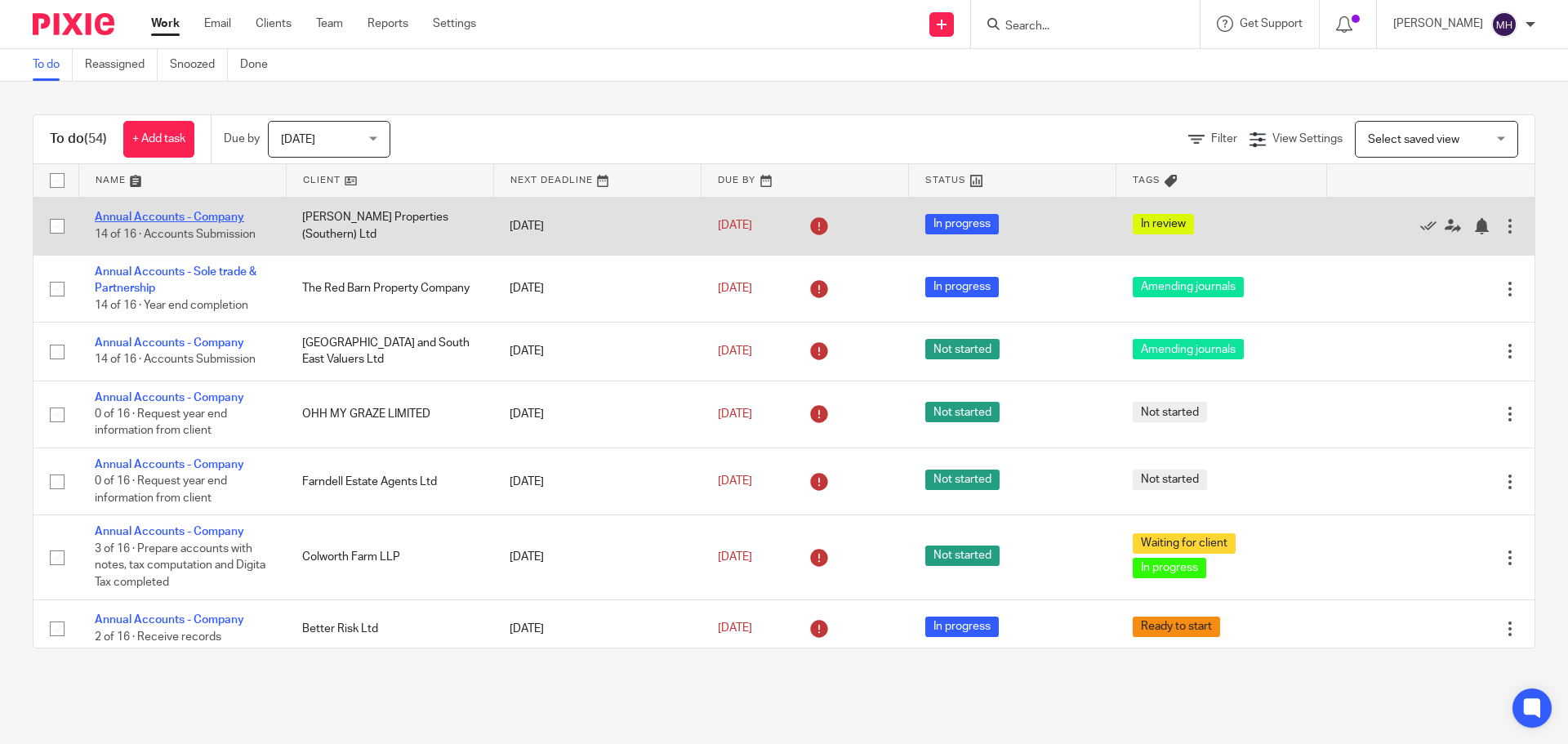
click at [201, 213] on link "Annual Accounts - Company" at bounding box center [169, 217] width 149 height 11
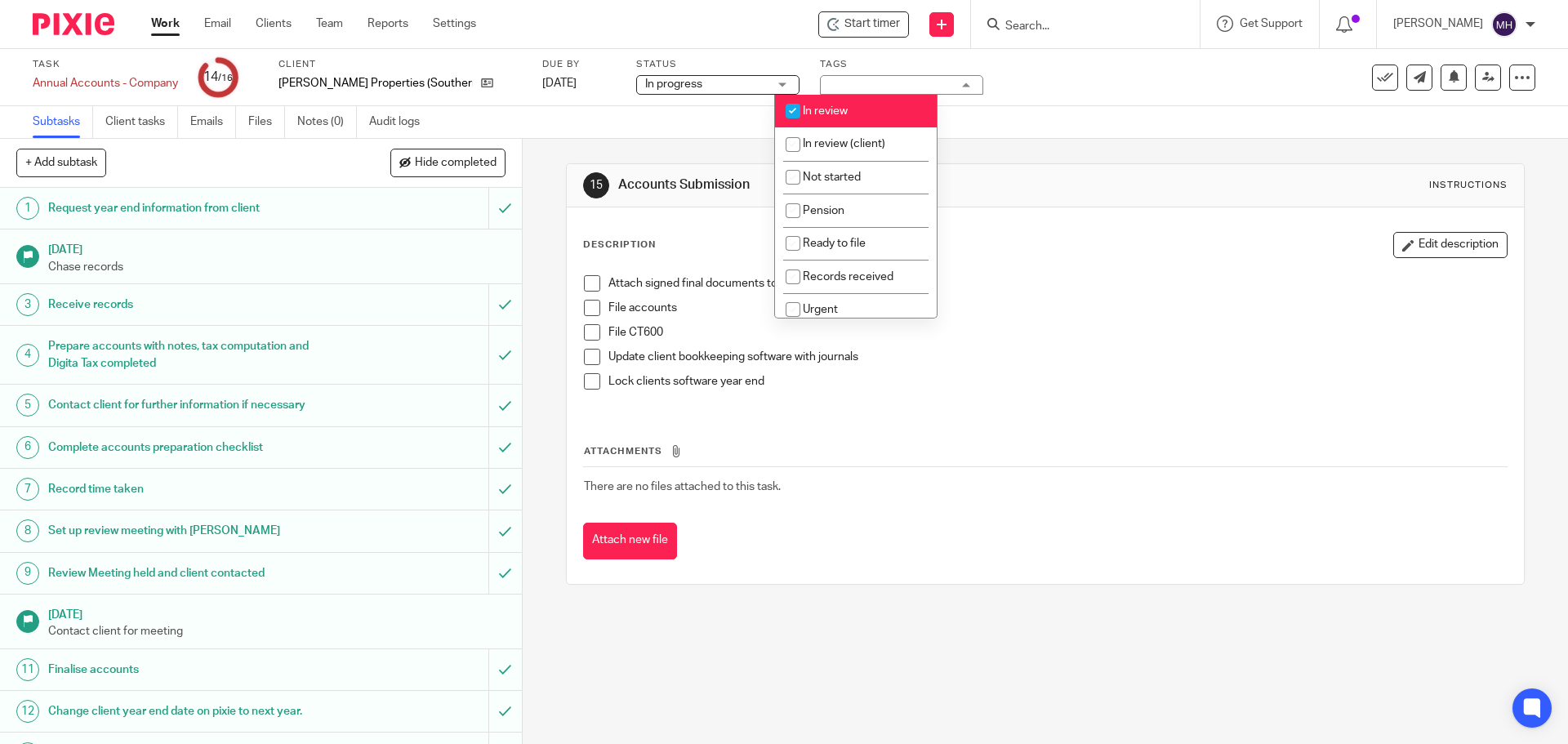
click at [836, 111] on span "In review" at bounding box center [825, 111] width 45 height 11
checkbox input "false"
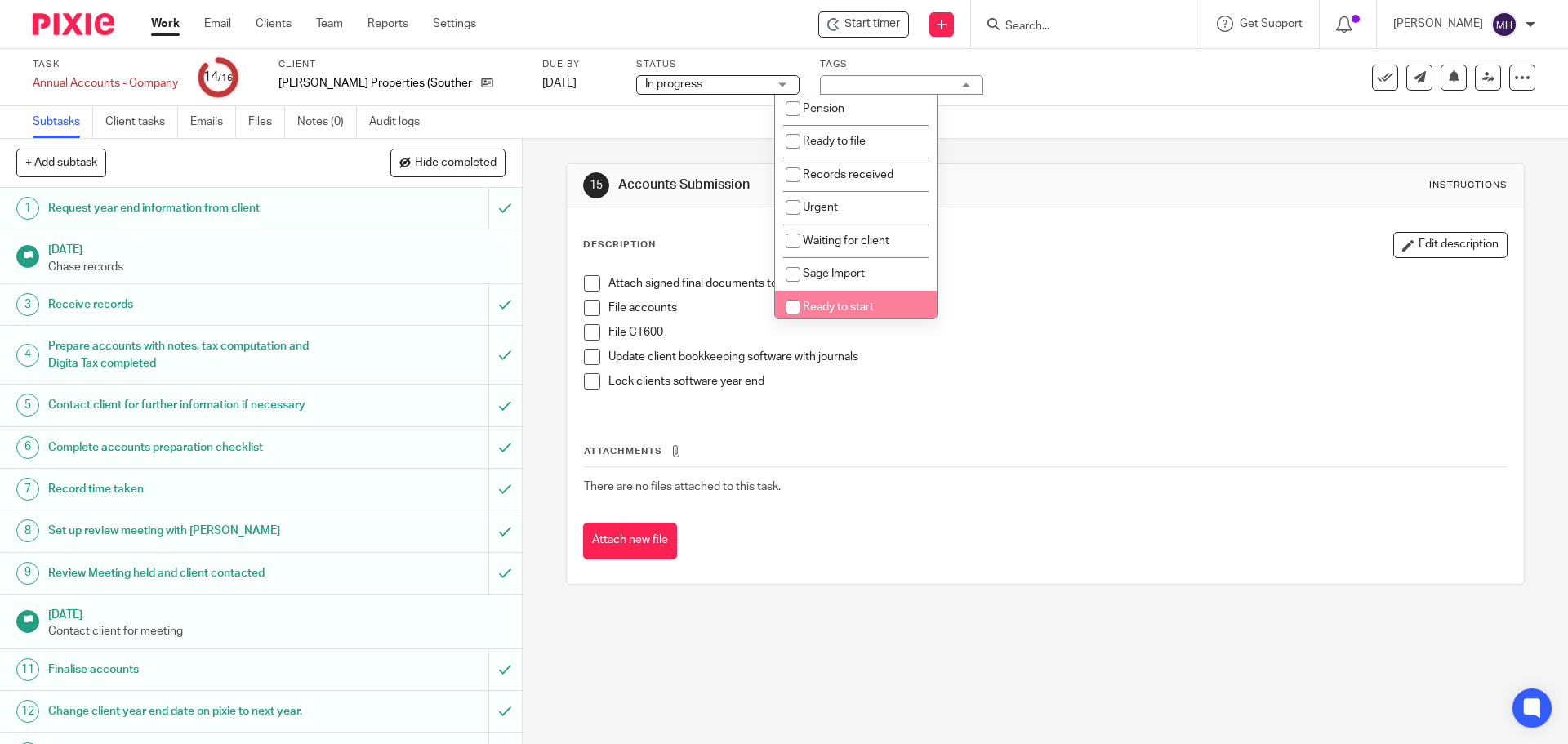
scroll to position [208, 0]
click at [887, 302] on span "Amending journals" at bounding box center [850, 302] width 95 height 11
checkbox input "true"
click at [1086, 208] on div "Description Edit description Attach signed final documents to this subtask File…" at bounding box center [1045, 396] width 957 height 377
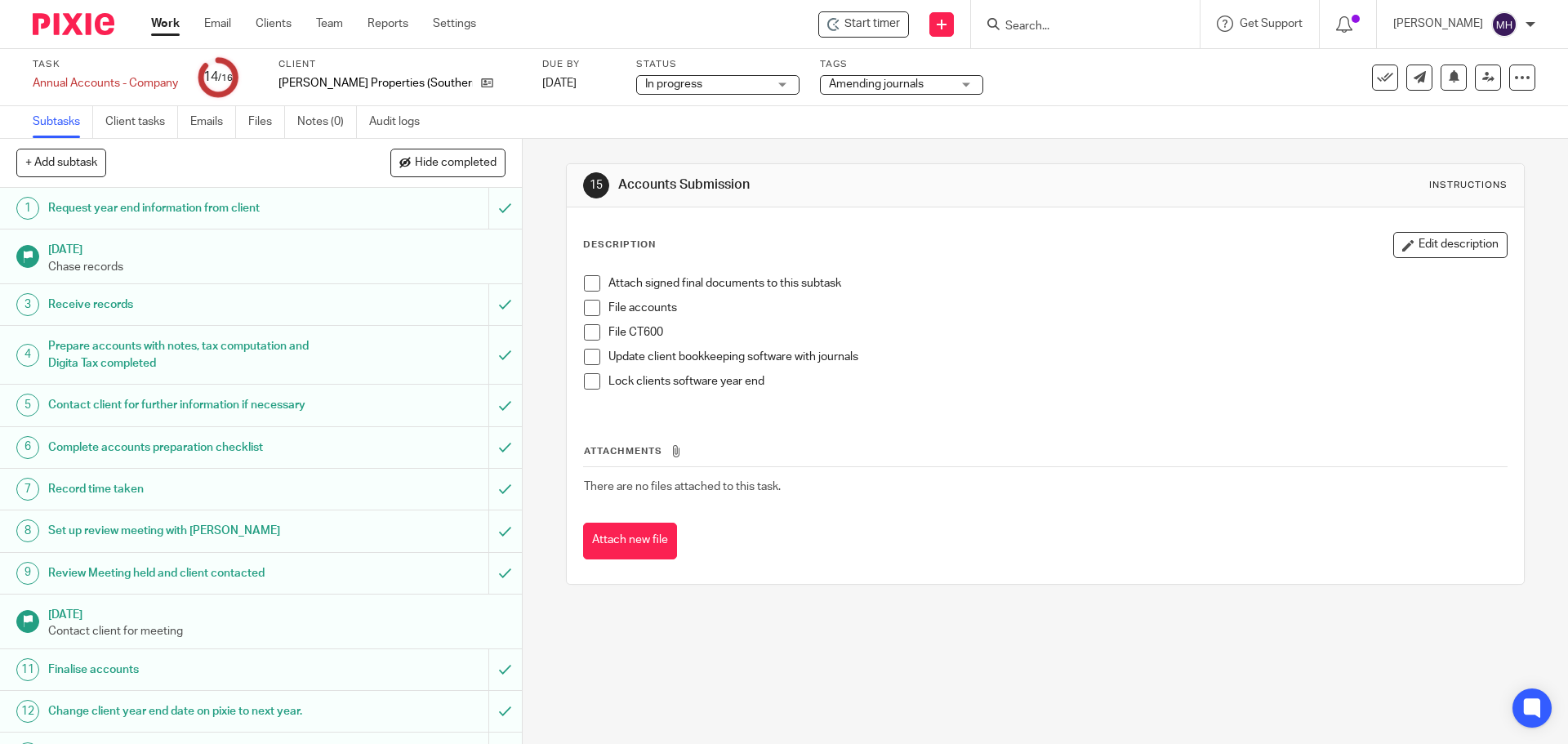
click at [161, 26] on link "Work" at bounding box center [165, 23] width 28 height 16
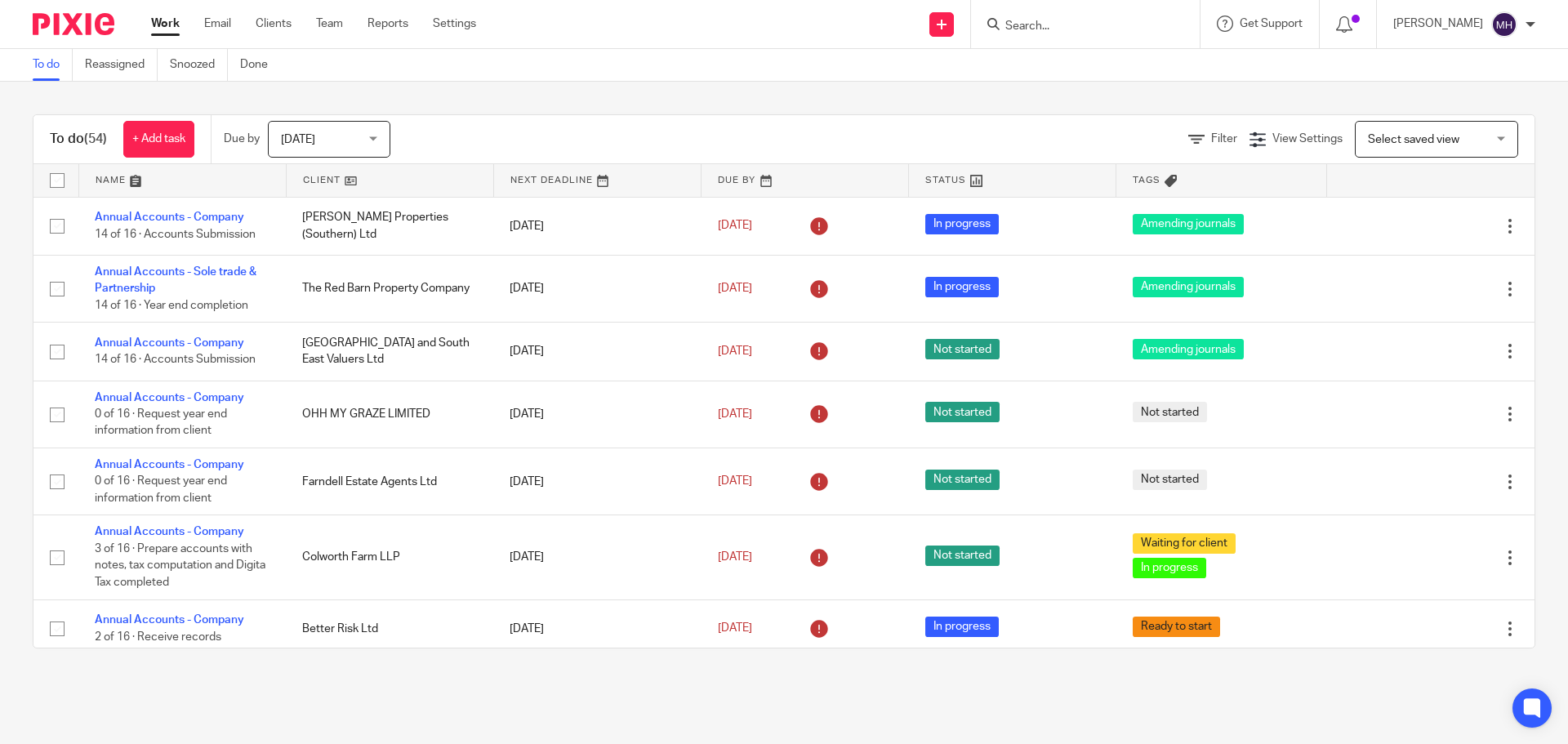
click at [660, 91] on div "To do (54) + Add task Due by [DATE] [DATE] [DATE] [DATE] This week Next week Th…" at bounding box center [784, 381] width 1568 height 600
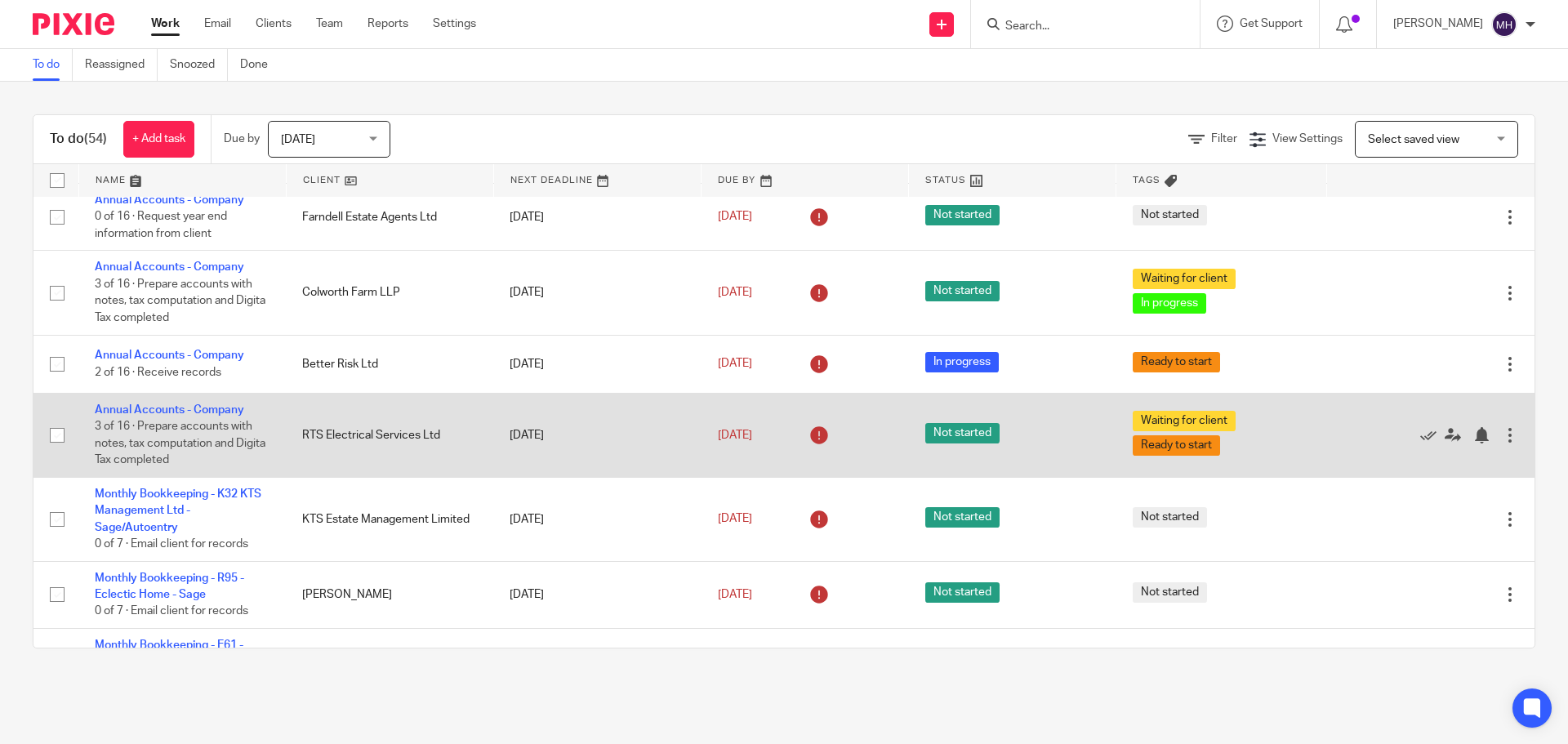
scroll to position [326, 0]
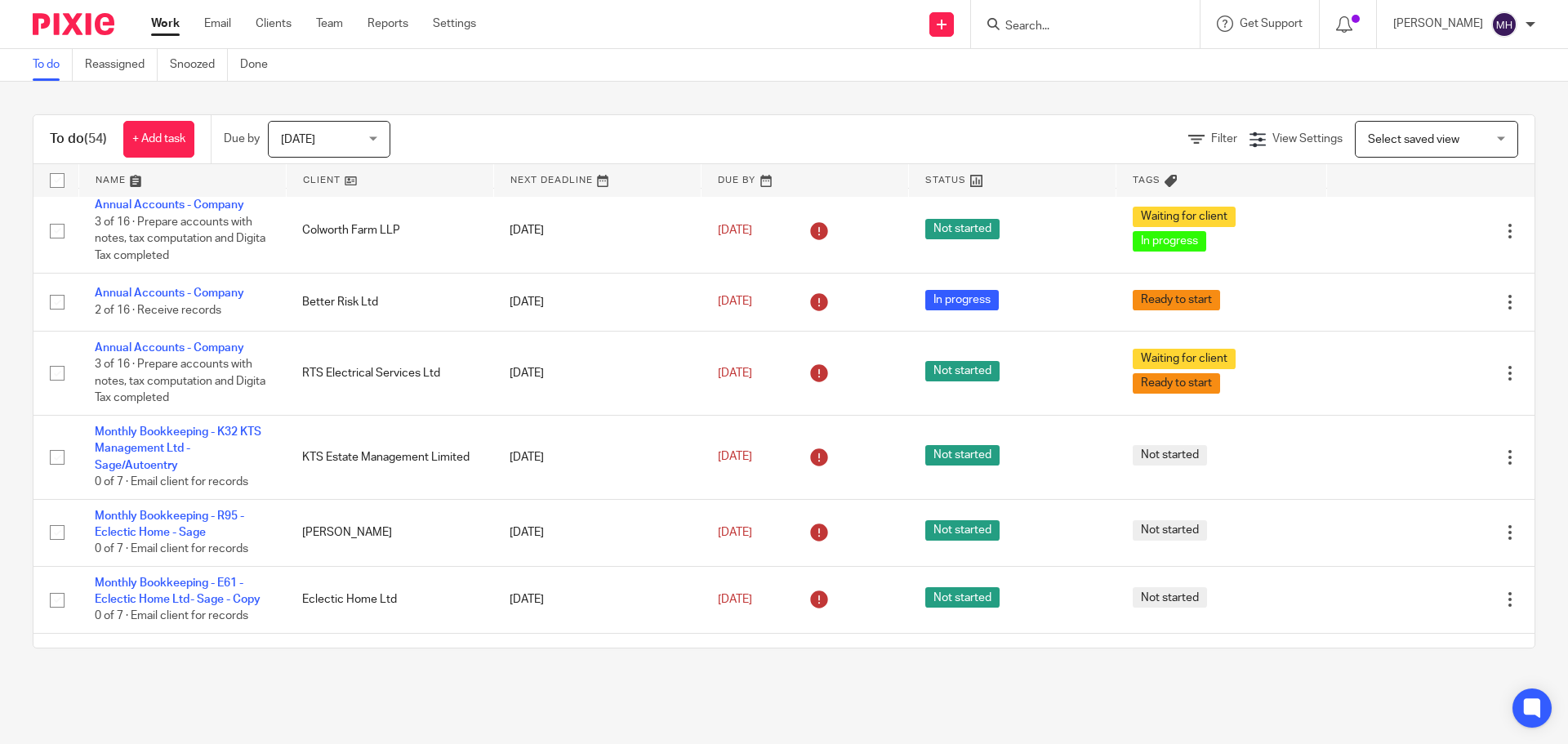
click at [1039, 28] on input "Search" at bounding box center [1077, 27] width 147 height 14
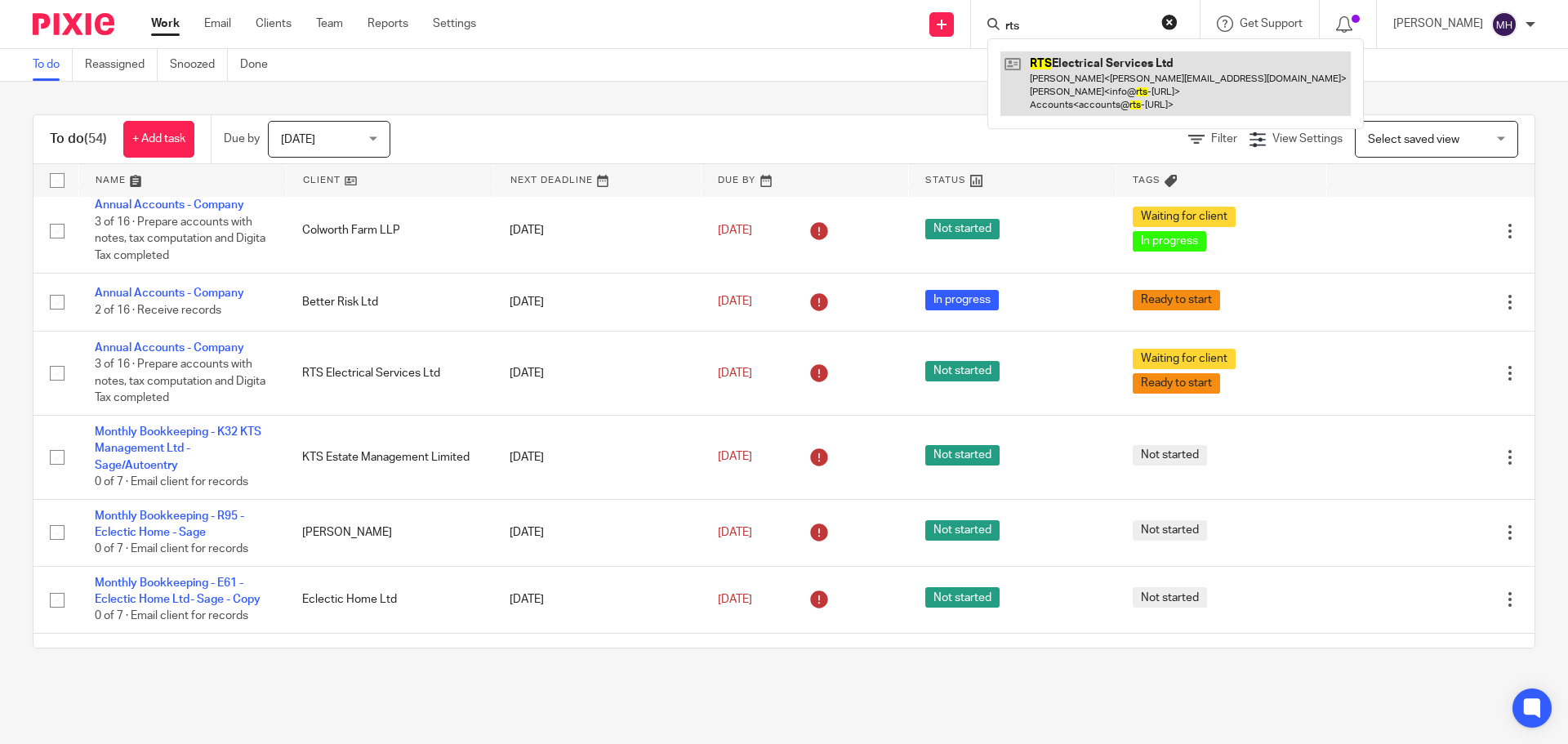
type input "rts"
click at [1037, 81] on link at bounding box center [1175, 84] width 350 height 65
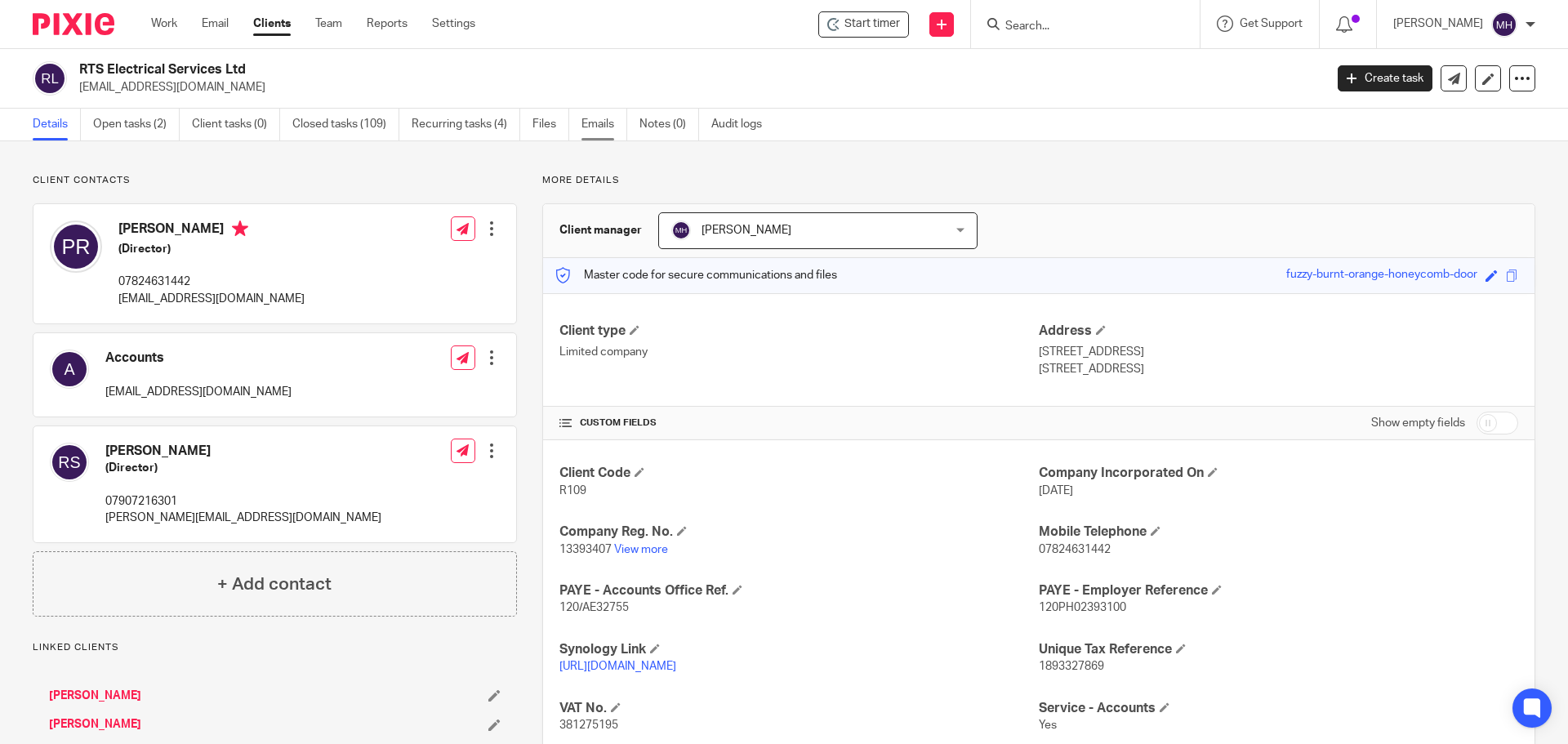
click at [602, 127] on link "Emails" at bounding box center [605, 124] width 46 height 32
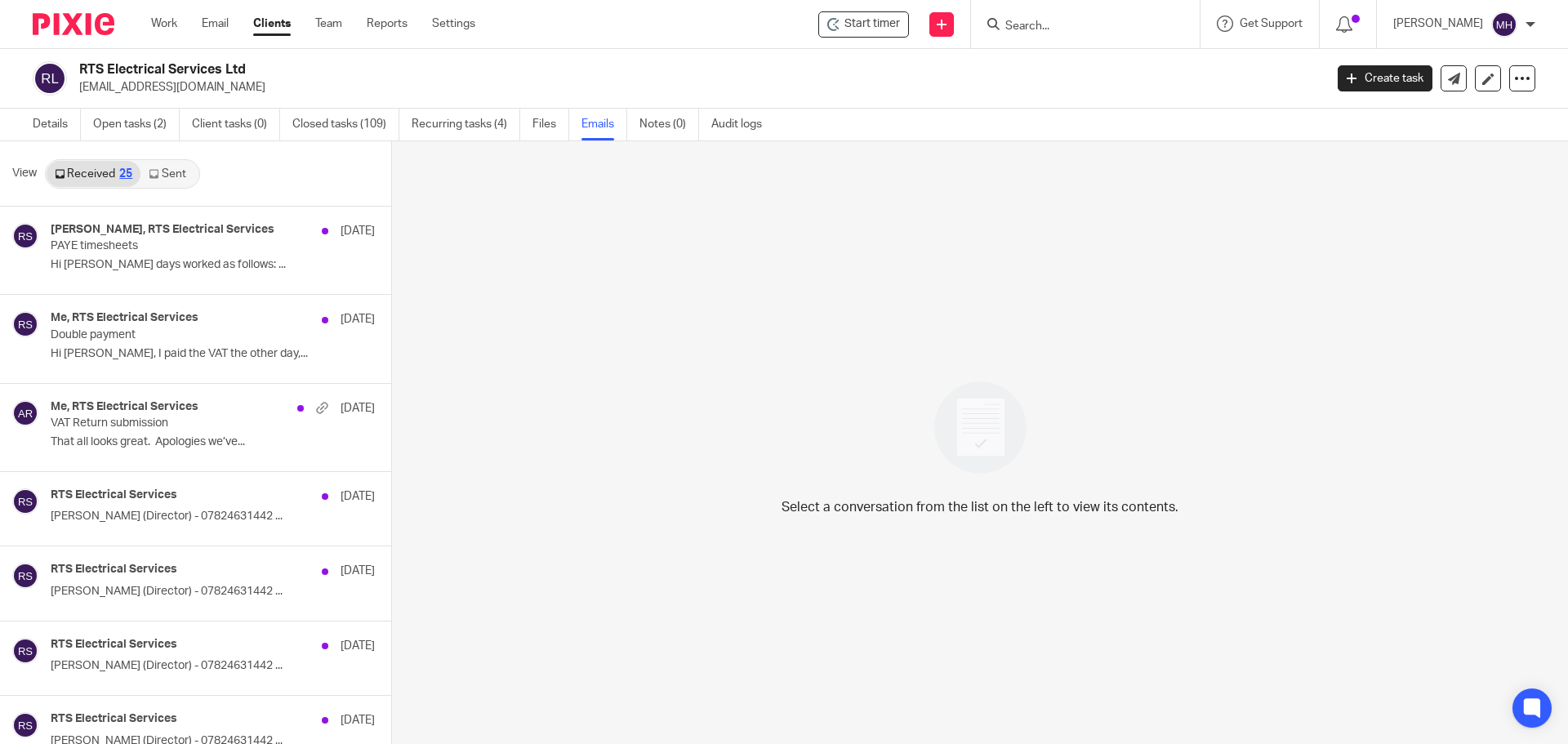
click at [184, 173] on link "Sent" at bounding box center [169, 175] width 57 height 27
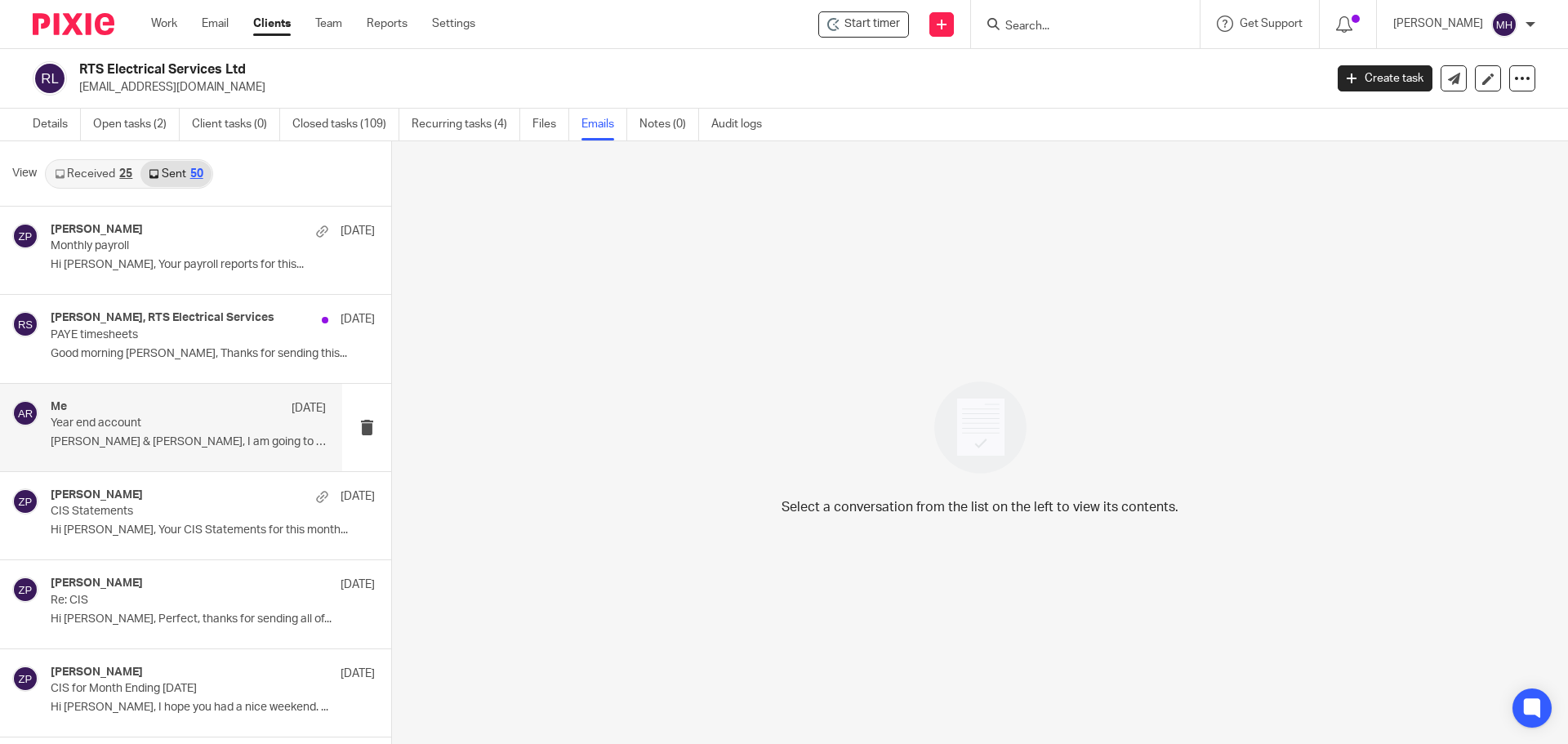
click at [184, 413] on div "Me 25 Jul" at bounding box center [188, 408] width 275 height 16
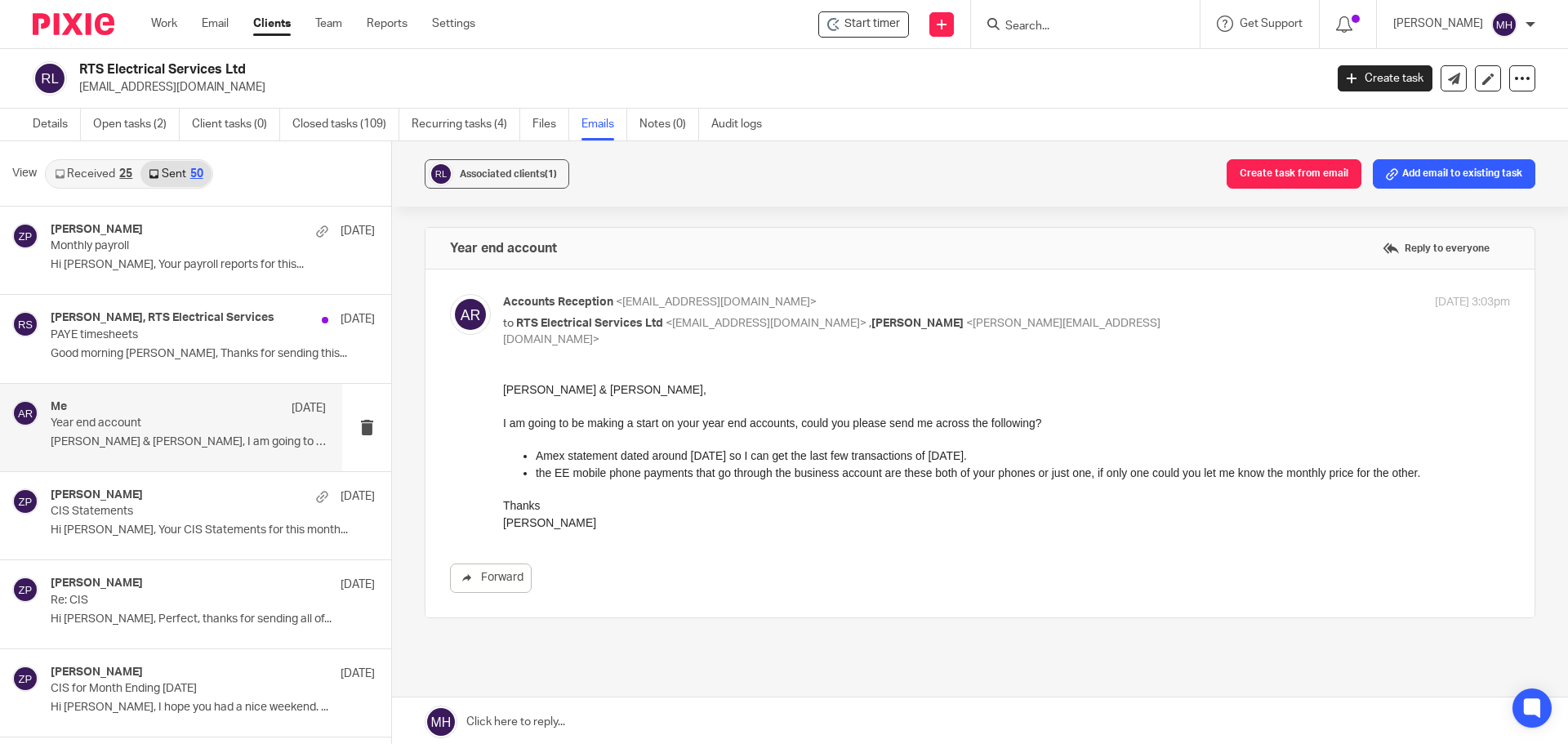
drag, startPoint x: 548, startPoint y: 517, endPoint x: 492, endPoint y: 357, distance: 169.5
click at [492, 357] on div "Accounts Reception <accounts@boldenandlong.co.uk> to RTS Electrical Services Lt…" at bounding box center [980, 443] width 1060 height 299
drag, startPoint x: 1001, startPoint y: 756, endPoint x: 869, endPoint y: 426, distance: 355.4
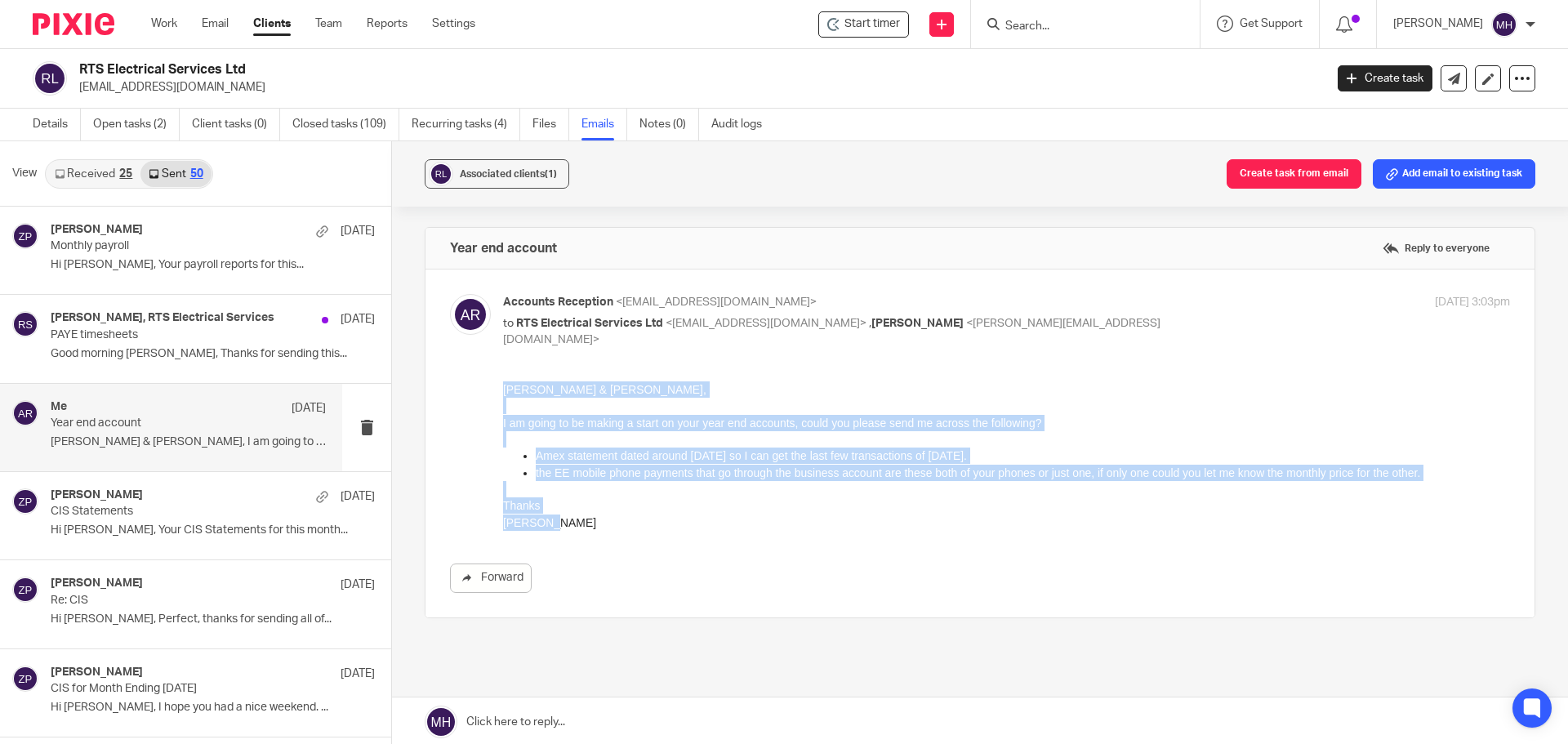
drag, startPoint x: 548, startPoint y: 522, endPoint x: 983, endPoint y: 754, distance: 493.0
click html "Ross & Pete, I am going to be making a start on your year end accounts, could y…"
copy div "Ross & Pete, I am going to be making a start on your year end accounts, could y…"
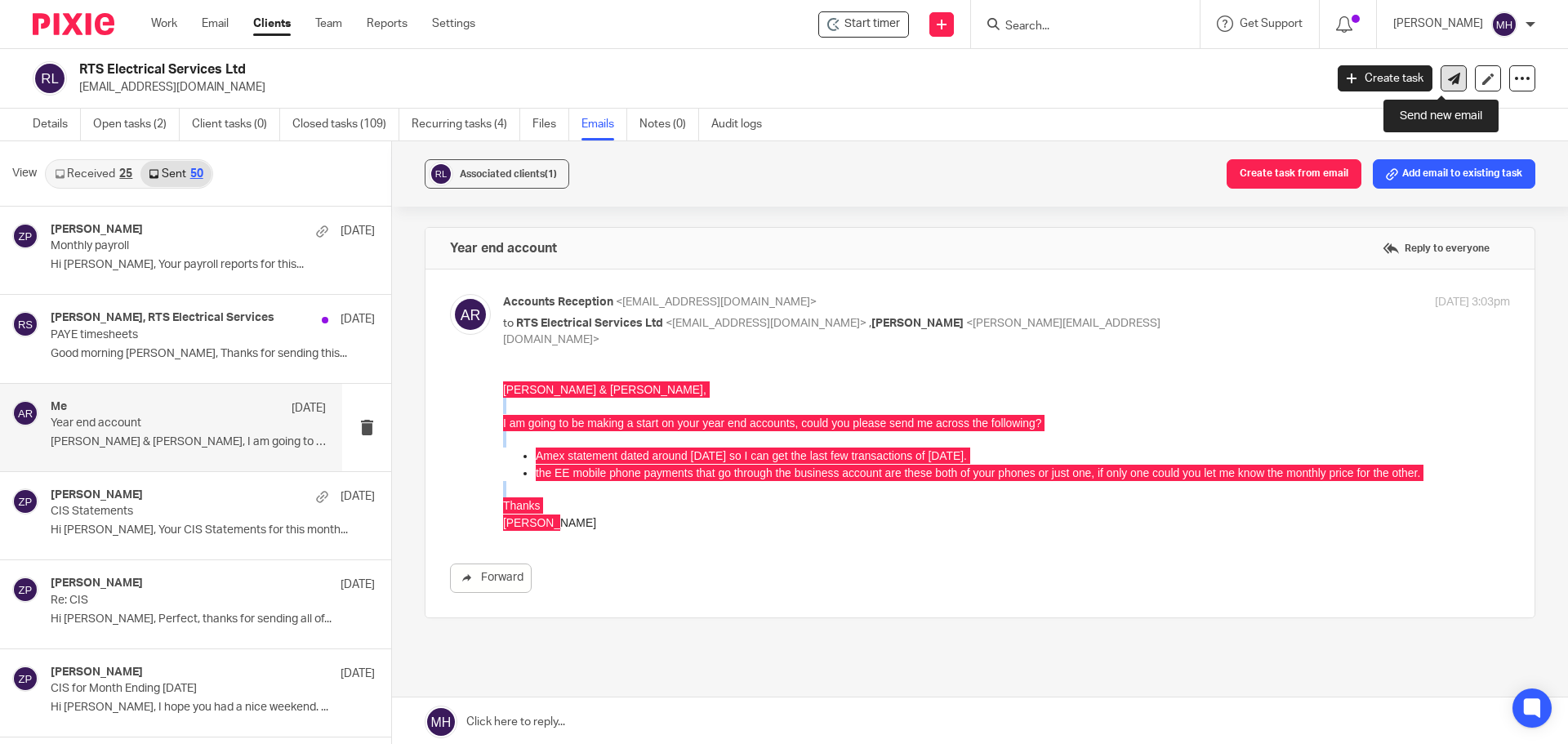
click at [1448, 80] on icon at bounding box center [1454, 79] width 12 height 12
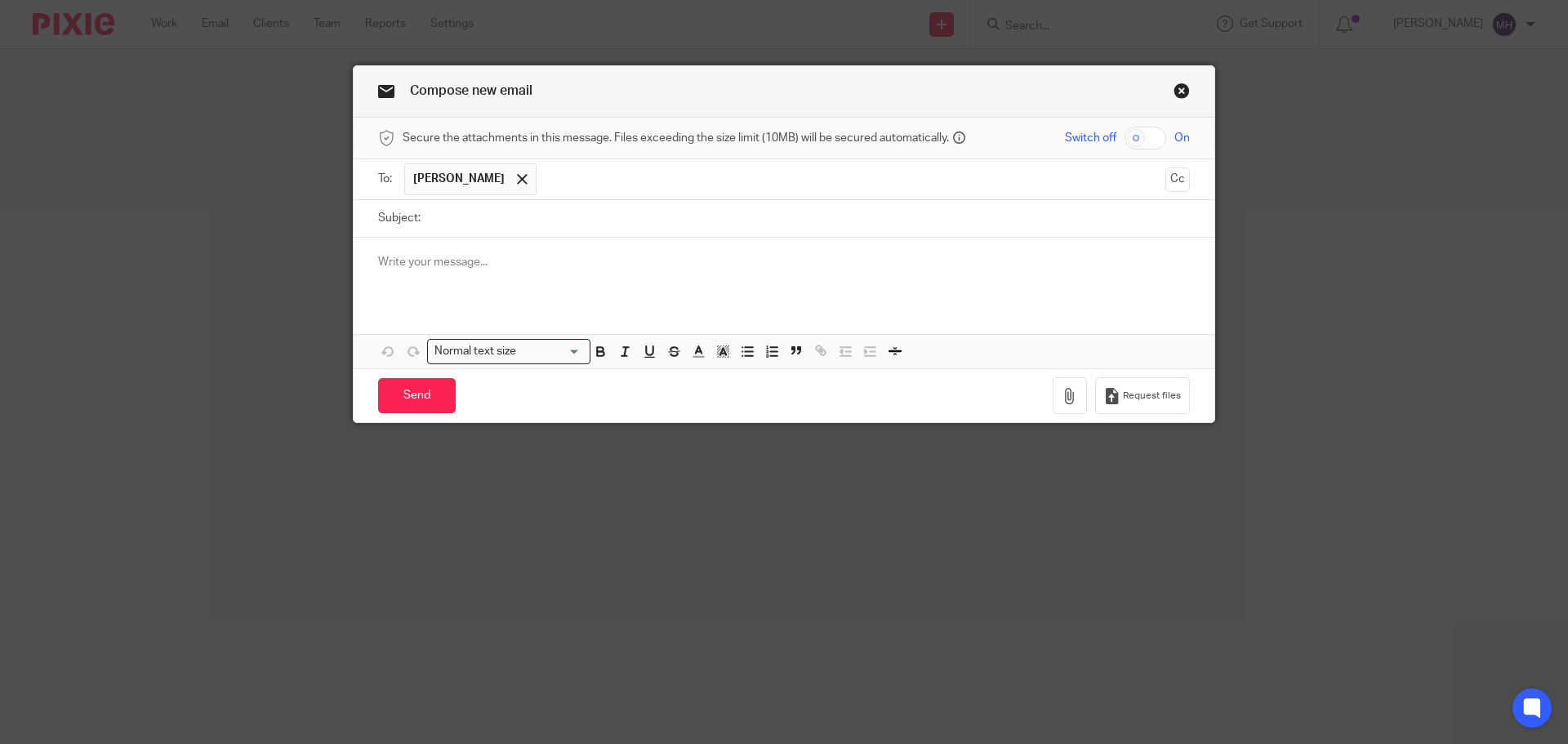
click at [442, 278] on div at bounding box center [784, 269] width 861 height 64
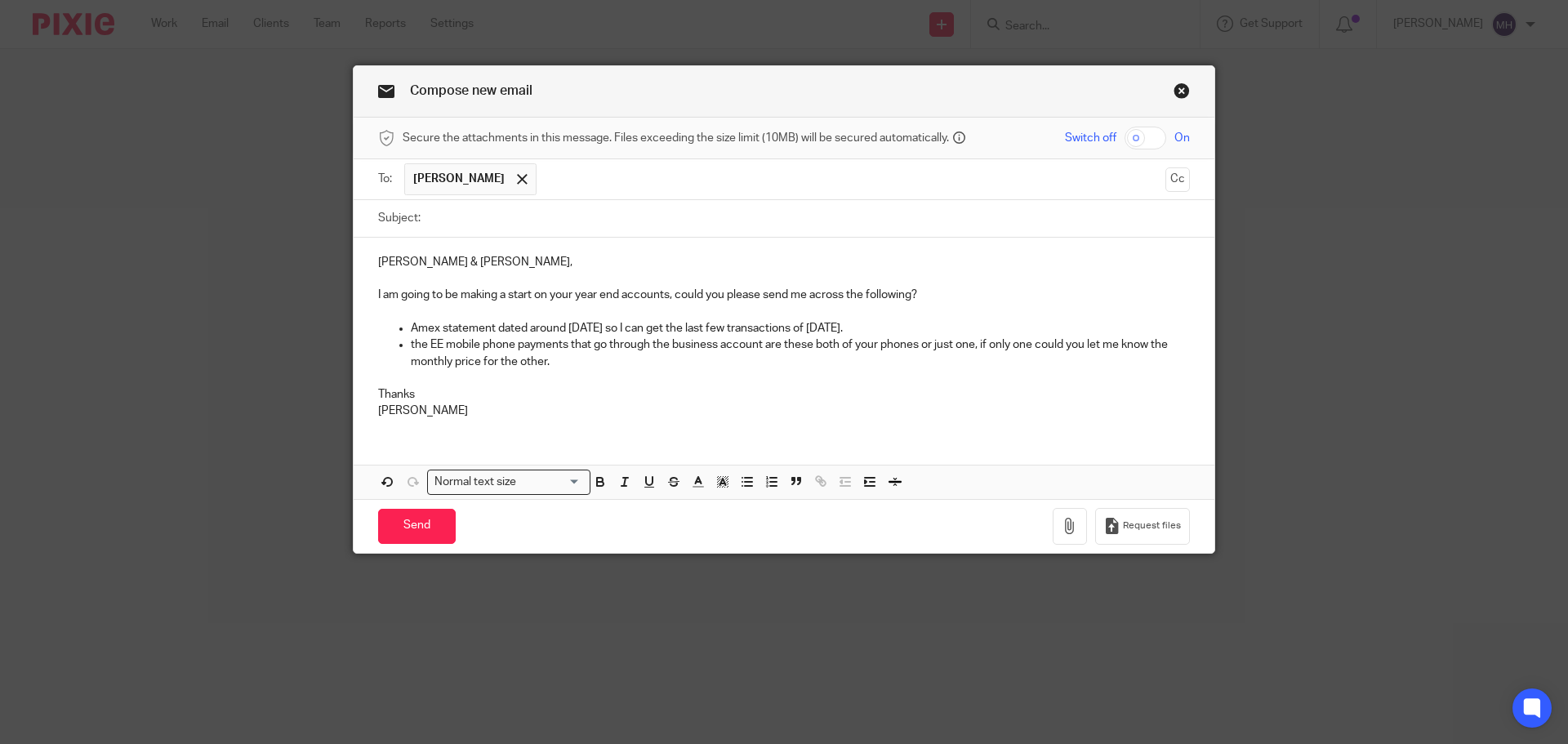
click at [470, 182] on span "[PERSON_NAME]" at bounding box center [458, 178] width 91 height 16
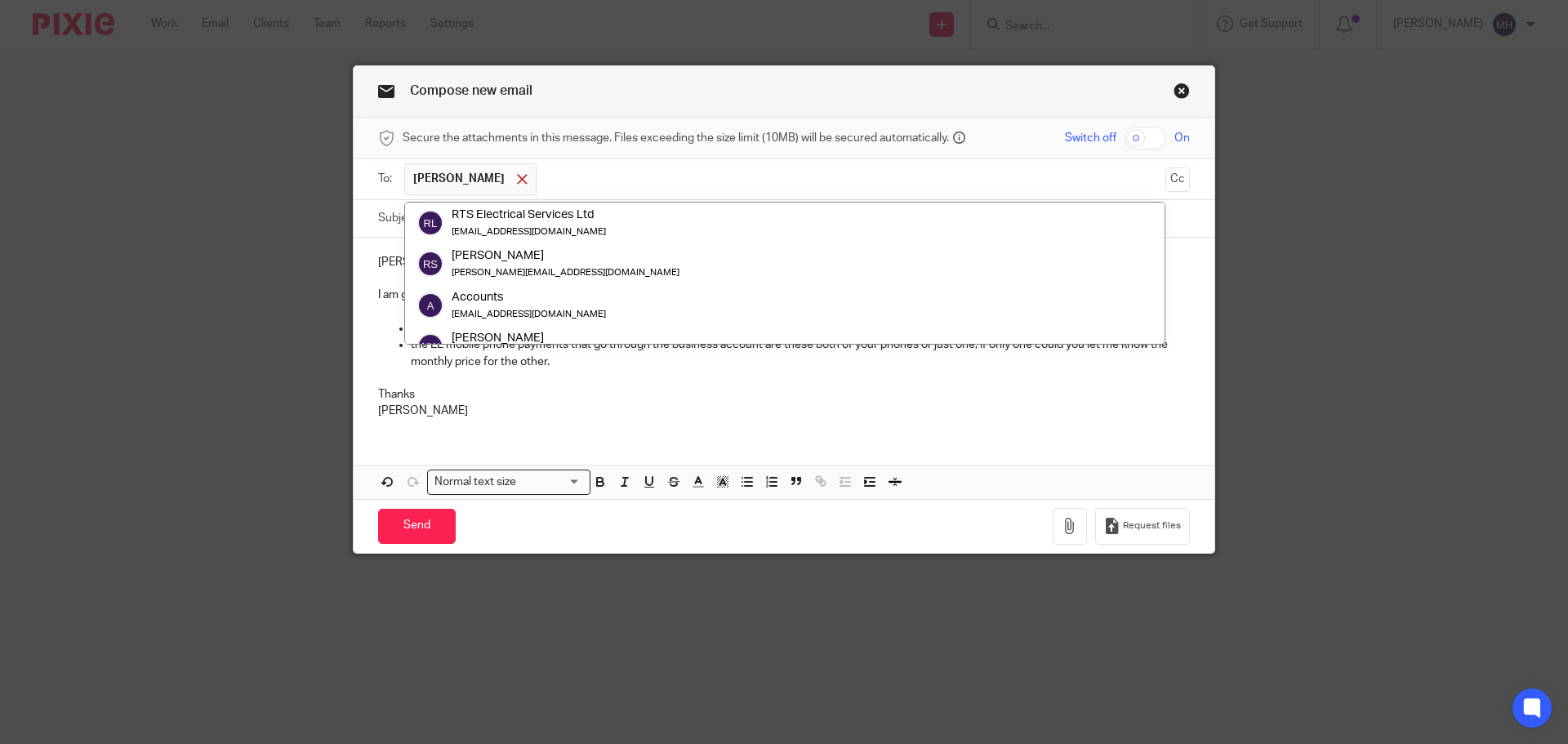
click at [517, 181] on span at bounding box center [522, 178] width 10 height 10
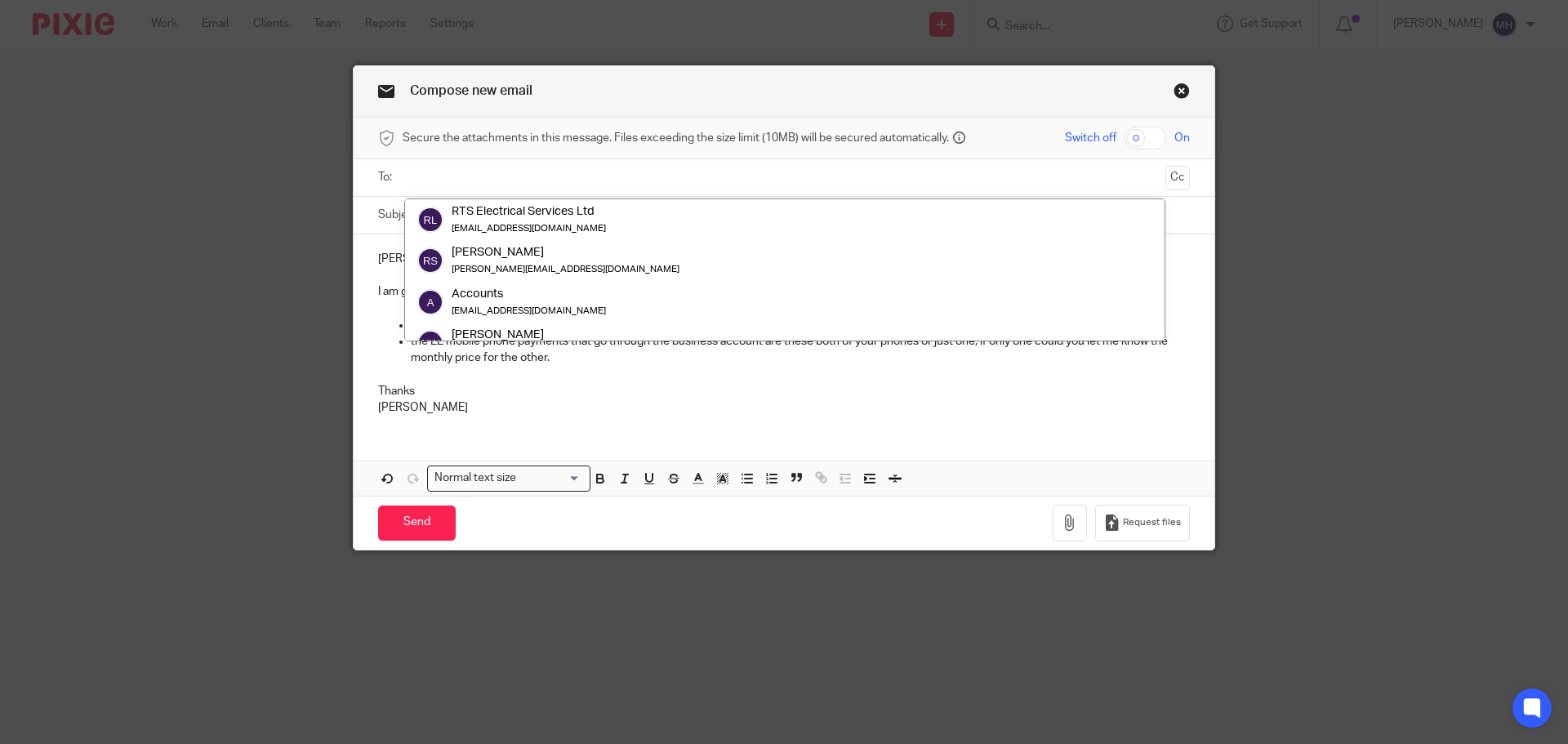
click at [465, 177] on input "text" at bounding box center [783, 177] width 751 height 19
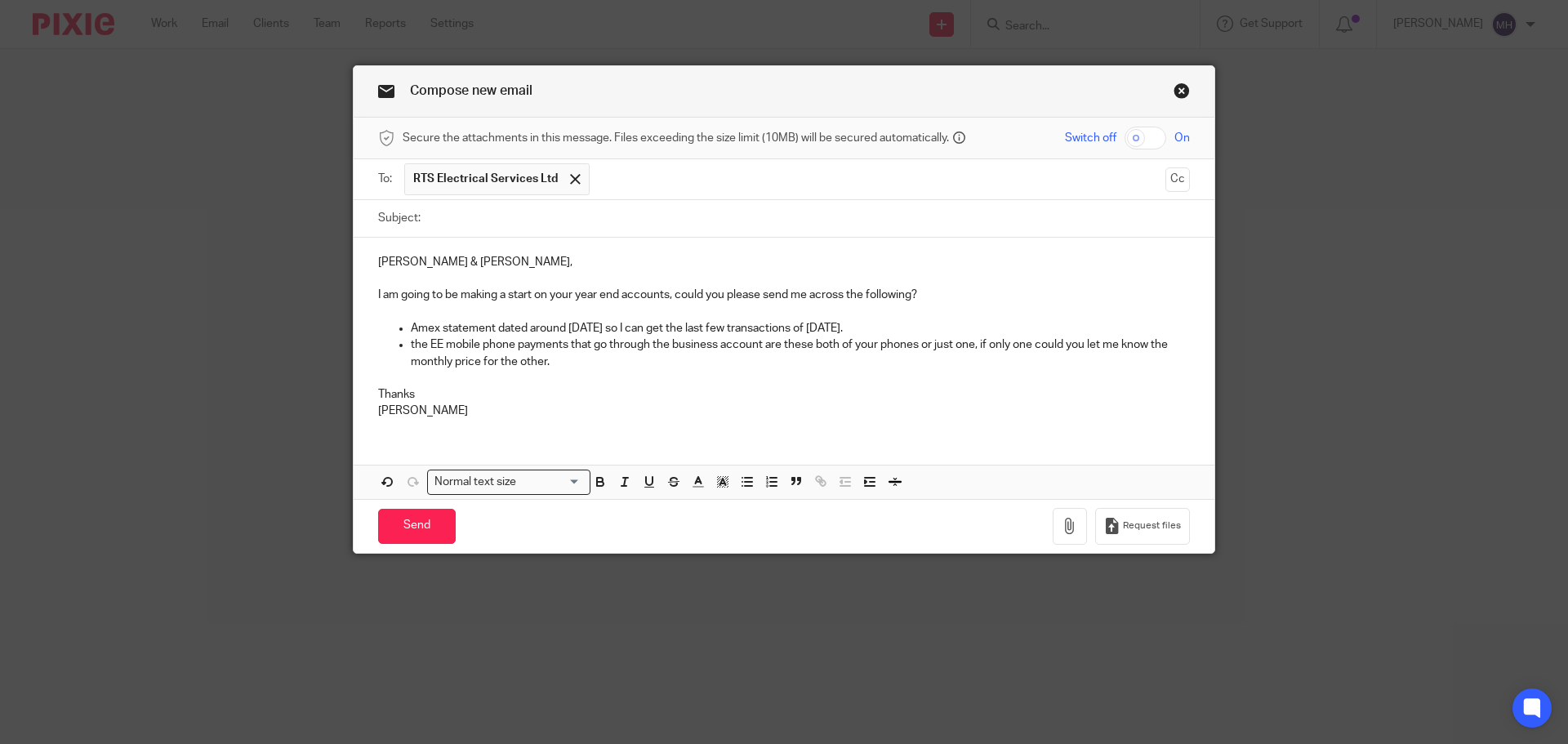
click at [619, 173] on input "text" at bounding box center [878, 179] width 560 height 32
click at [541, 224] on input "Subject:" at bounding box center [810, 218] width 761 height 37
type input "Year end accounts"
click at [402, 530] on input "Send" at bounding box center [417, 526] width 78 height 35
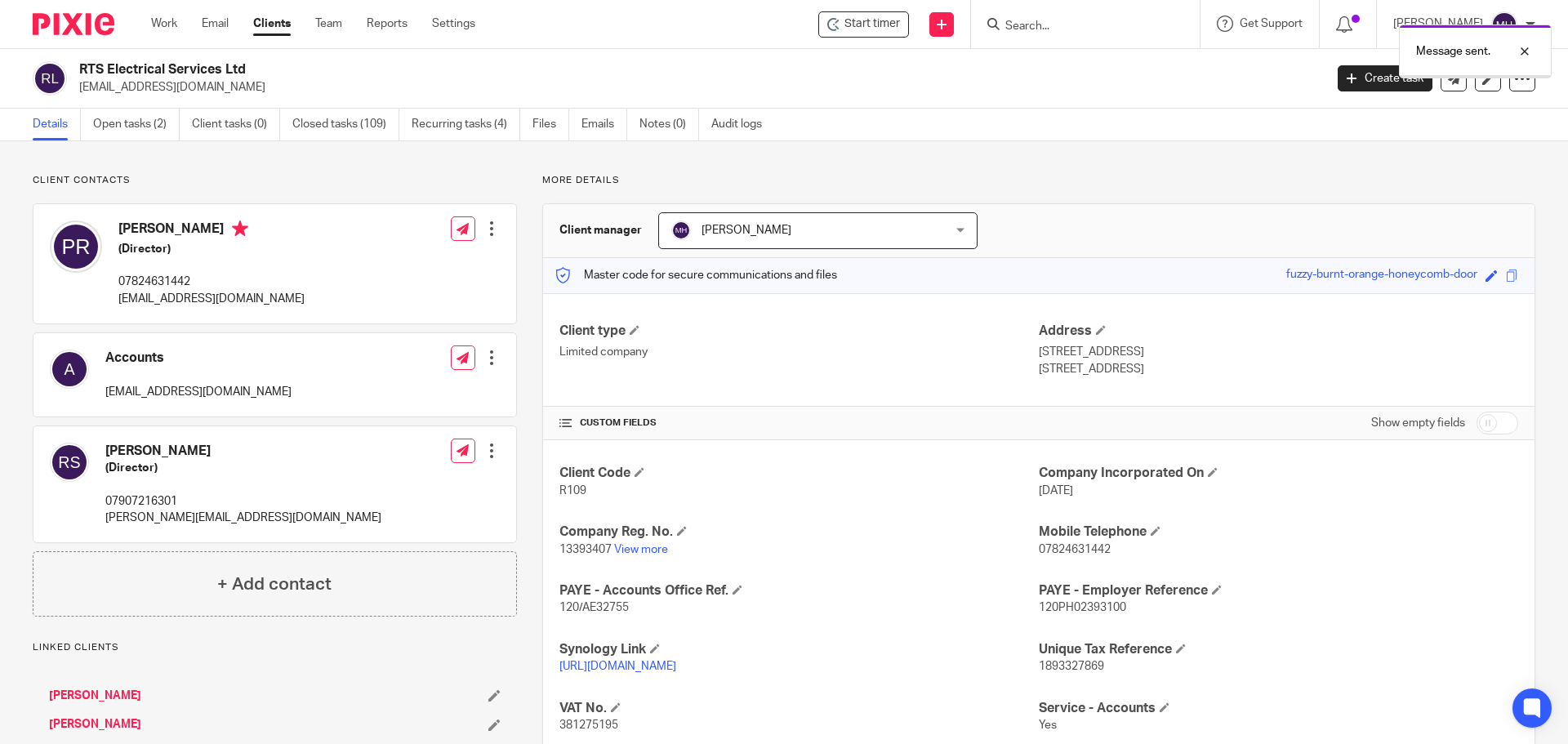
click at [165, 25] on link "Work" at bounding box center [164, 23] width 27 height 16
